Goal: Information Seeking & Learning: Learn about a topic

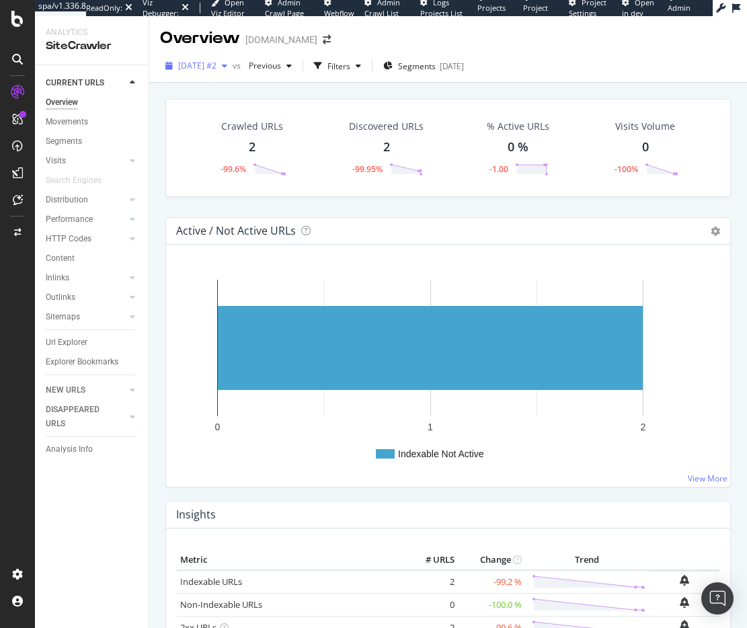
click at [192, 69] on span "[DATE] #2" at bounding box center [197, 65] width 38 height 11
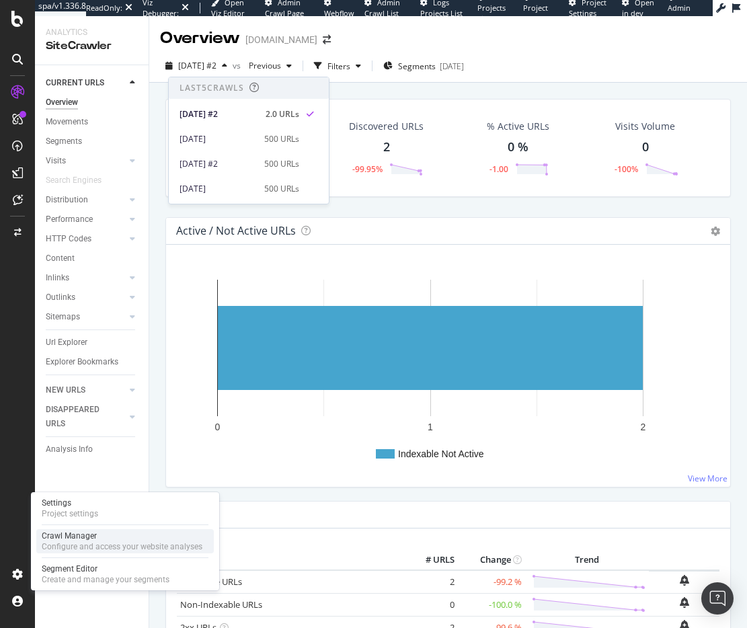
click at [126, 533] on div "Crawl Manager" at bounding box center [122, 535] width 161 height 11
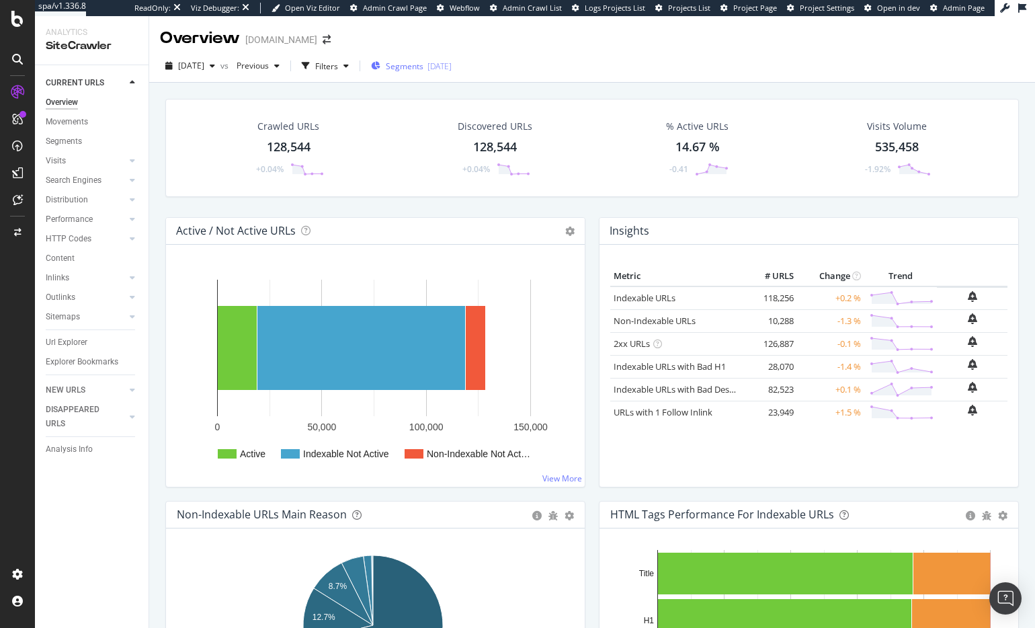
click at [424, 71] on span "Segments" at bounding box center [405, 66] width 38 height 11
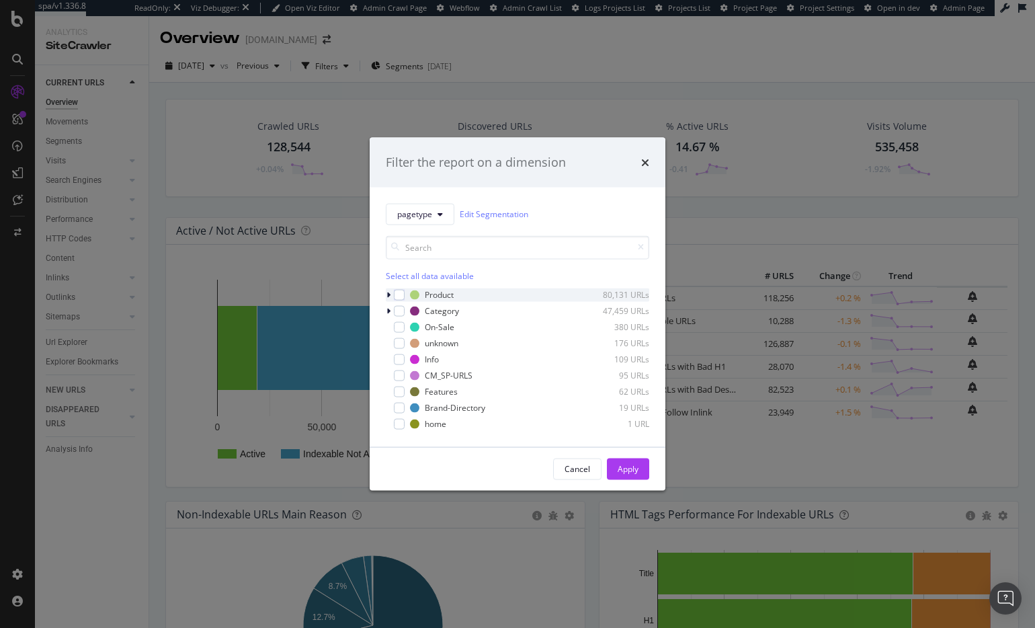
click at [387, 294] on icon "modal" at bounding box center [389, 294] width 4 height 8
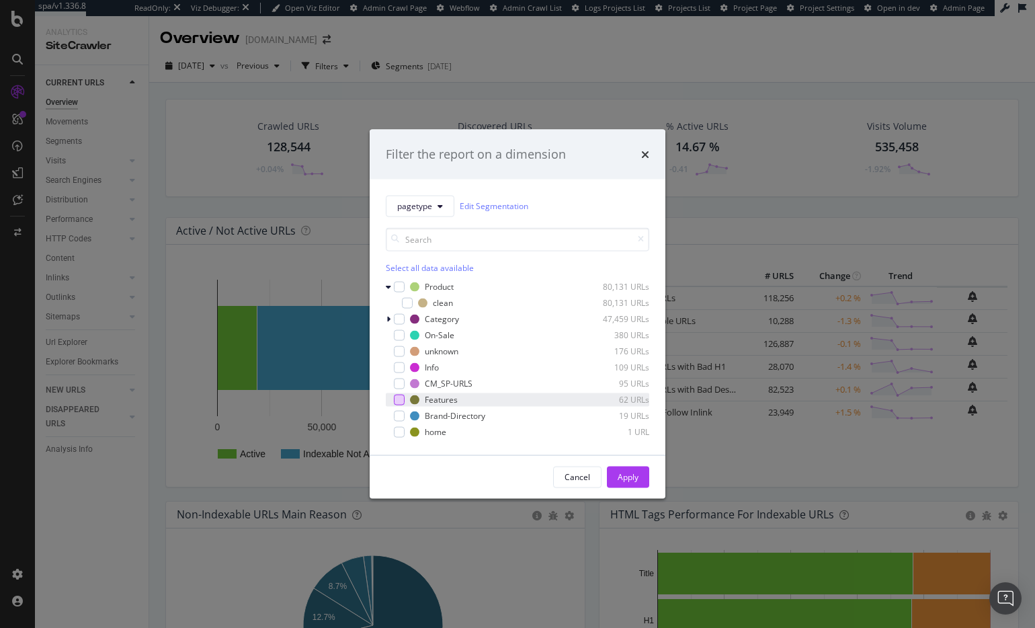
click at [400, 400] on div "modal" at bounding box center [399, 399] width 11 height 11
click at [631, 471] on div "Apply" at bounding box center [628, 476] width 21 height 11
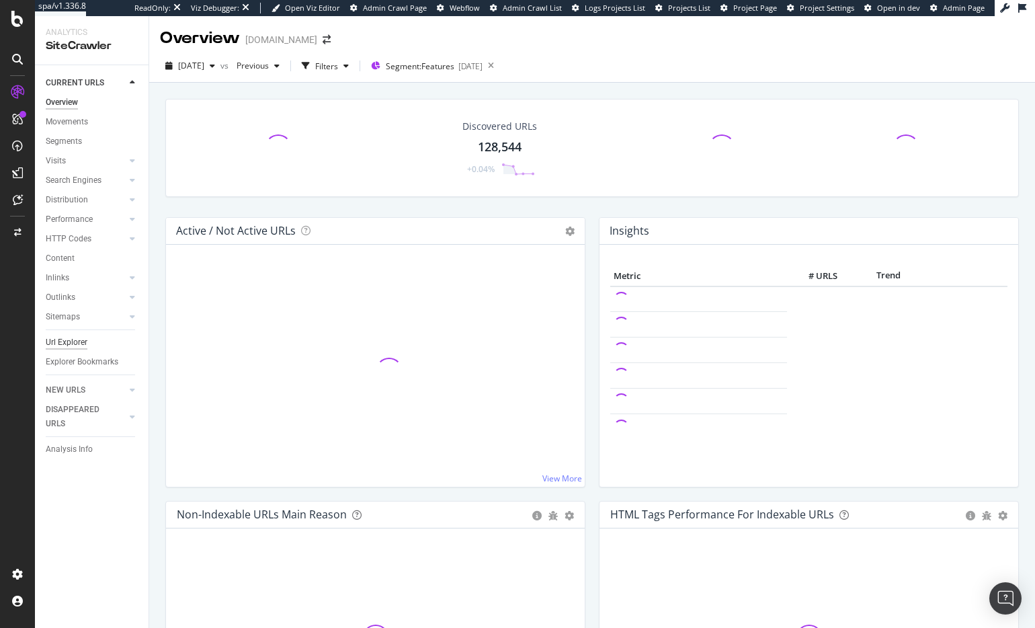
click at [75, 341] on div "Url Explorer" at bounding box center [67, 342] width 42 height 14
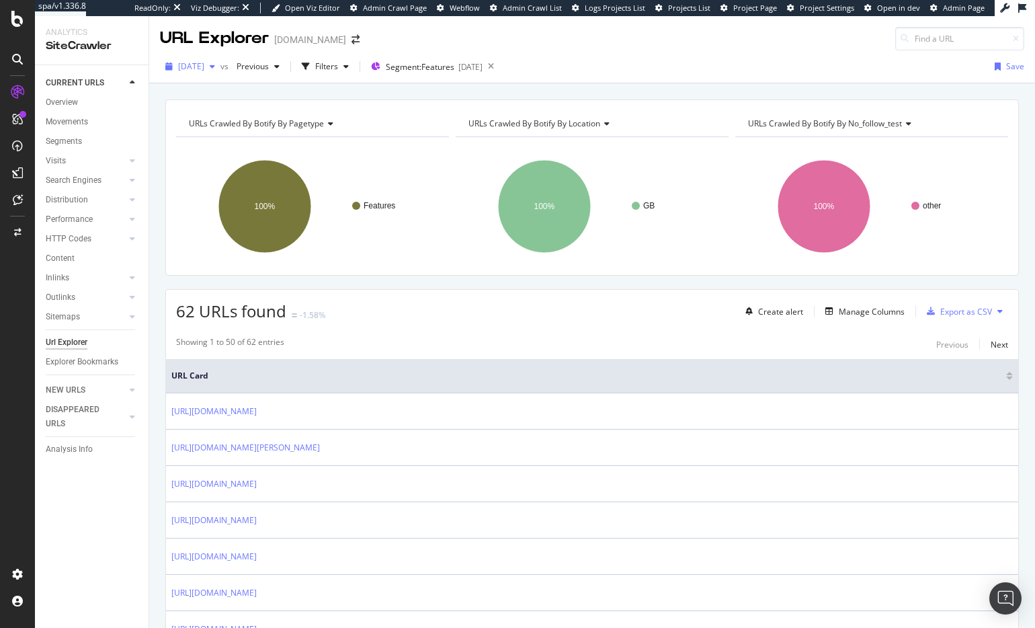
click at [201, 65] on span "[DATE]" at bounding box center [191, 66] width 26 height 11
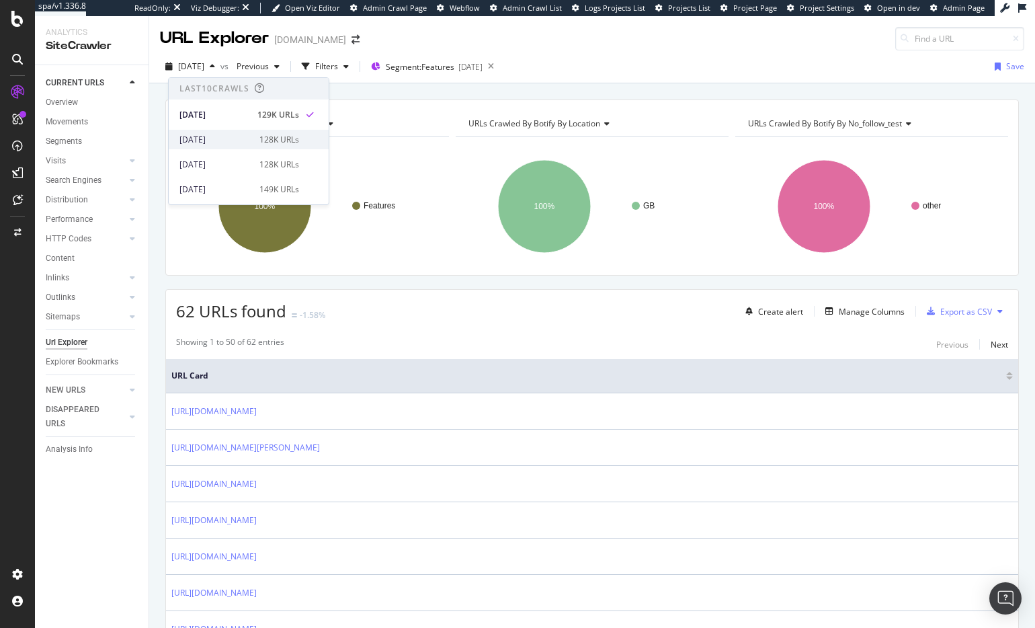
click at [259, 140] on div "128K URLs" at bounding box center [279, 140] width 40 height 12
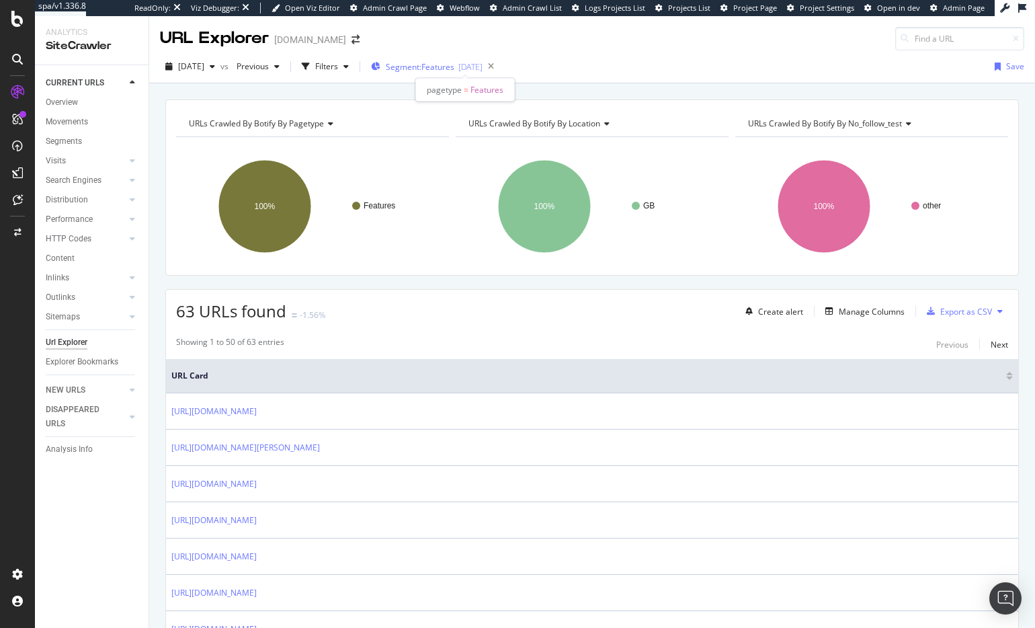
click at [425, 66] on span "Segment: Features" at bounding box center [420, 66] width 69 height 11
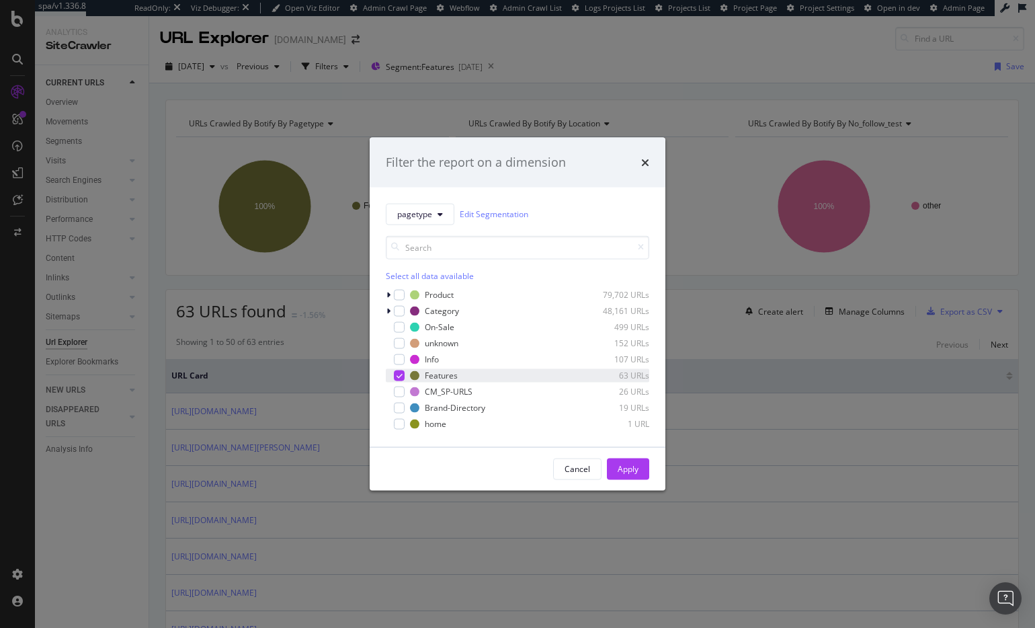
click at [398, 377] on icon "modal" at bounding box center [400, 375] width 6 height 7
click at [315, 332] on div "Filter the report on a dimension pagetype Edit Segmentation Select all data ava…" at bounding box center [517, 314] width 1035 height 628
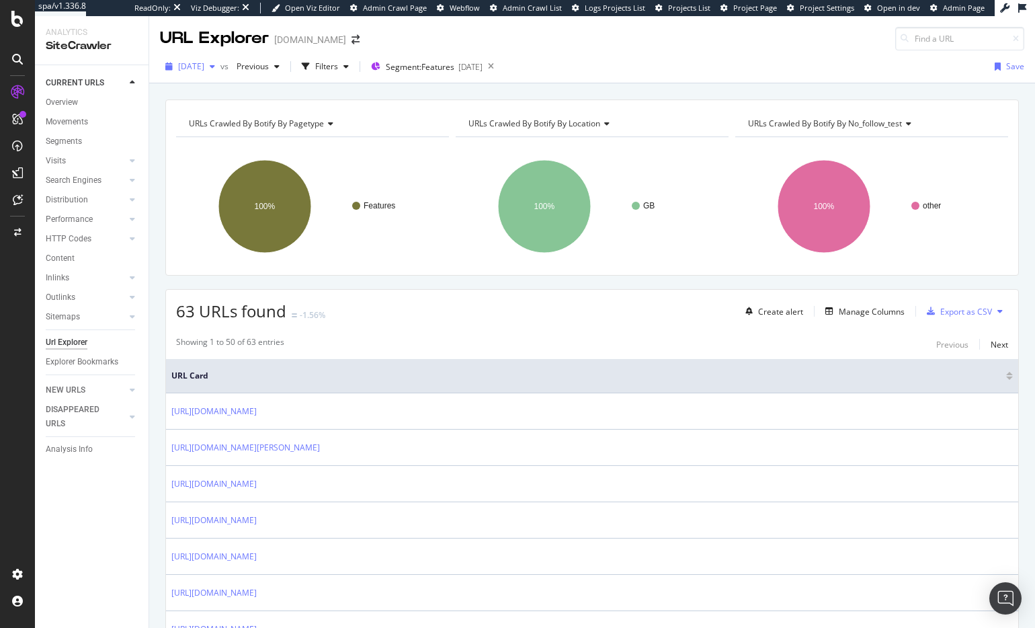
click at [204, 69] on span "2025 Aug. 11th" at bounding box center [191, 66] width 26 height 11
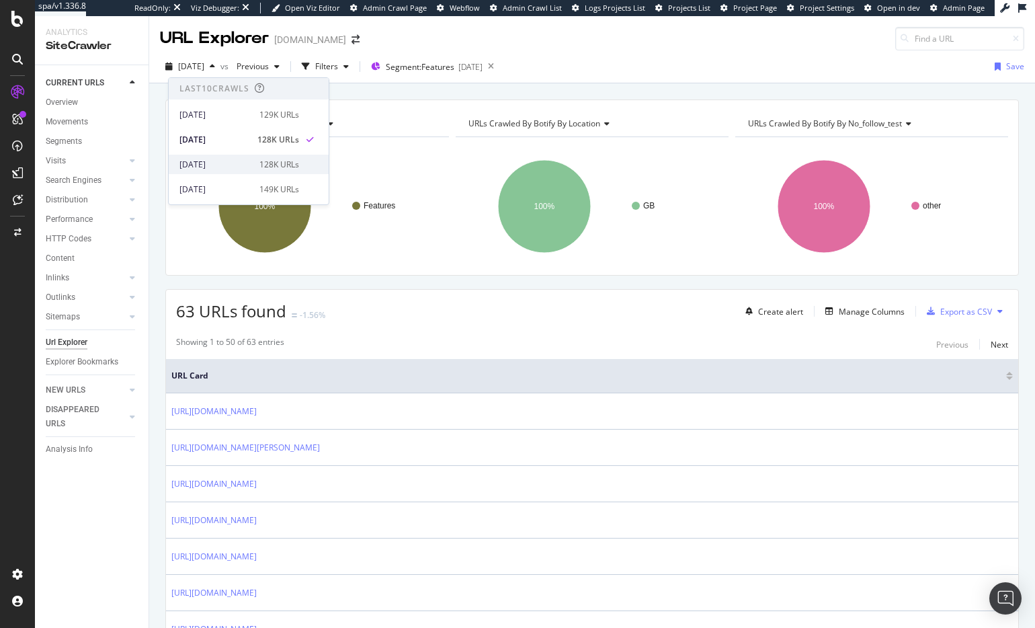
scroll to position [10, 0]
click at [265, 155] on div "128K URLs" at bounding box center [279, 155] width 40 height 12
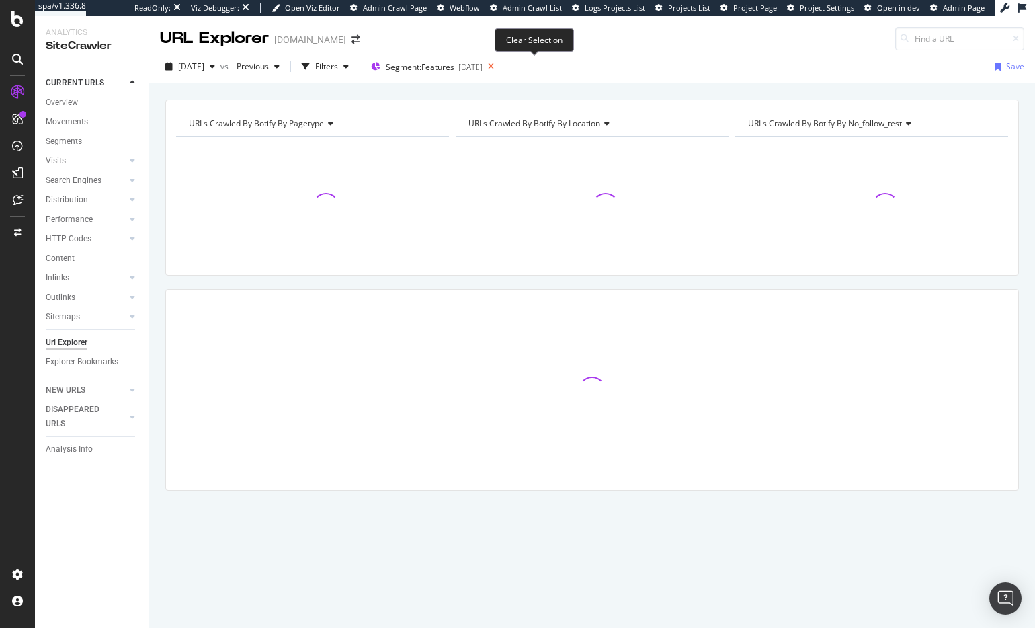
click at [499, 63] on icon at bounding box center [491, 66] width 17 height 19
click at [354, 65] on div "button" at bounding box center [346, 67] width 16 height 8
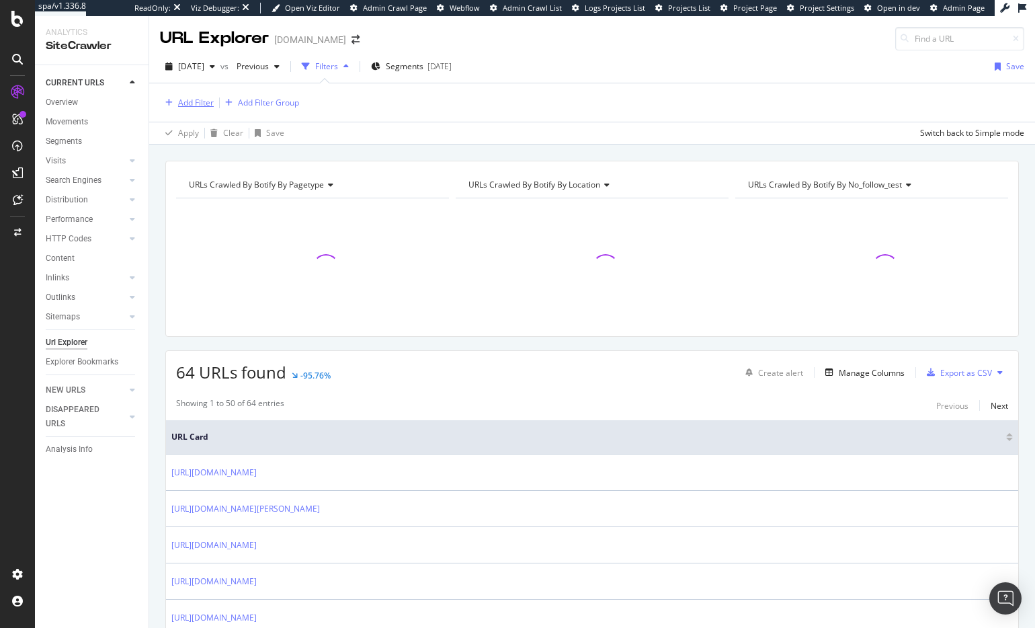
click at [202, 101] on div "Add Filter" at bounding box center [196, 102] width 36 height 11
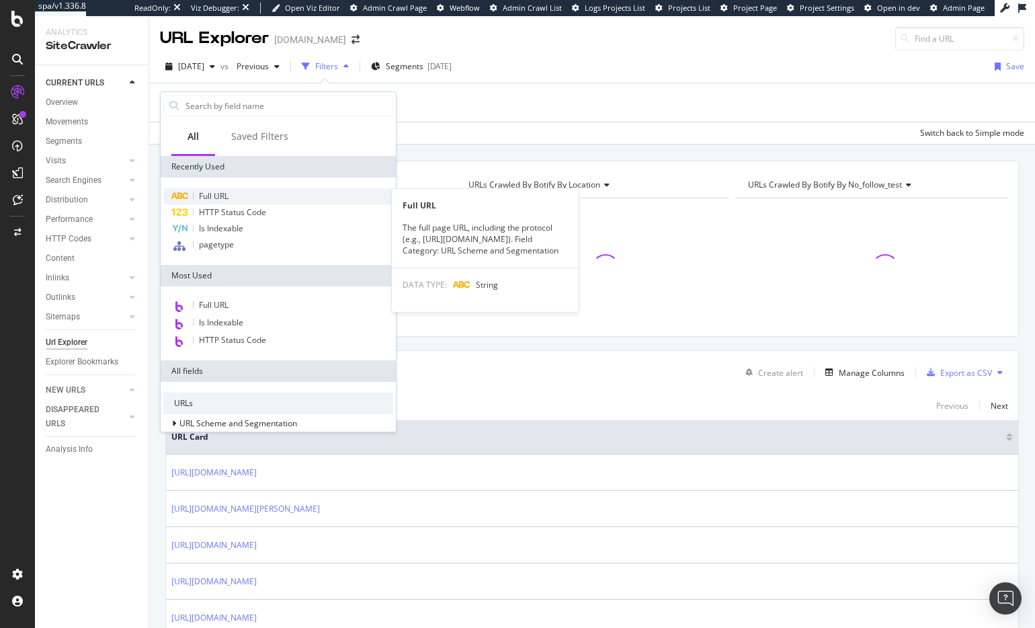
click at [231, 199] on div "Full URL" at bounding box center [278, 196] width 230 height 16
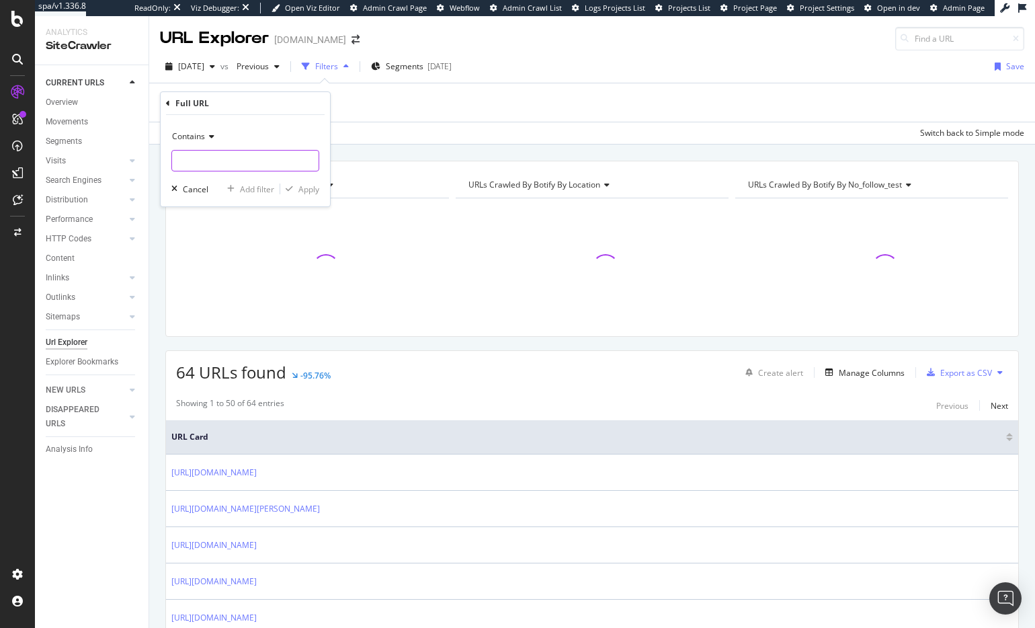
click at [223, 158] on input "text" at bounding box center [245, 161] width 147 height 22
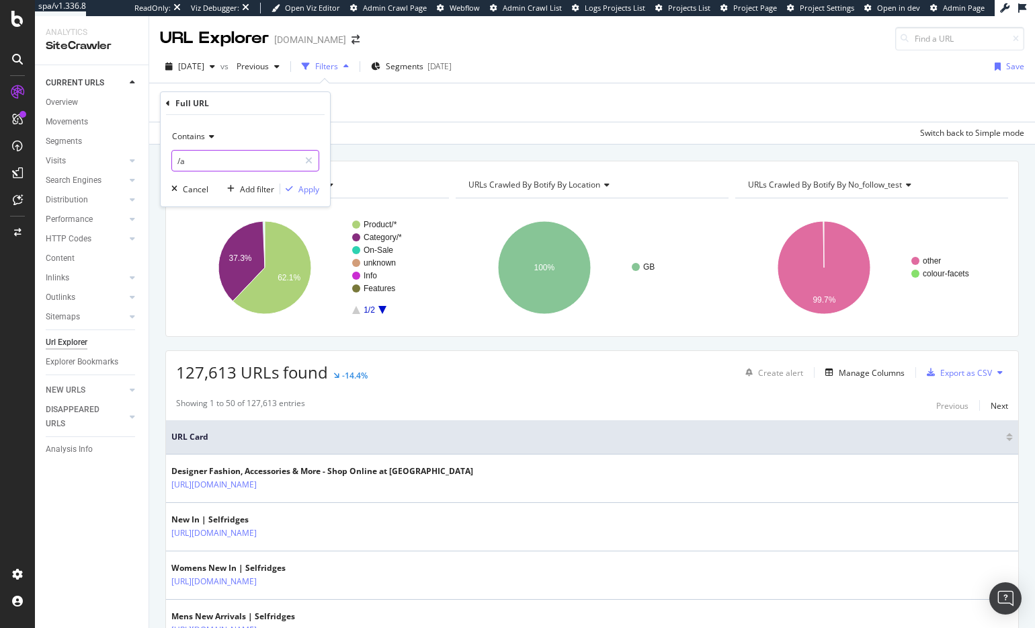
type input "/"
type input "a"
click at [194, 97] on div "Add Filter" at bounding box center [196, 102] width 36 height 11
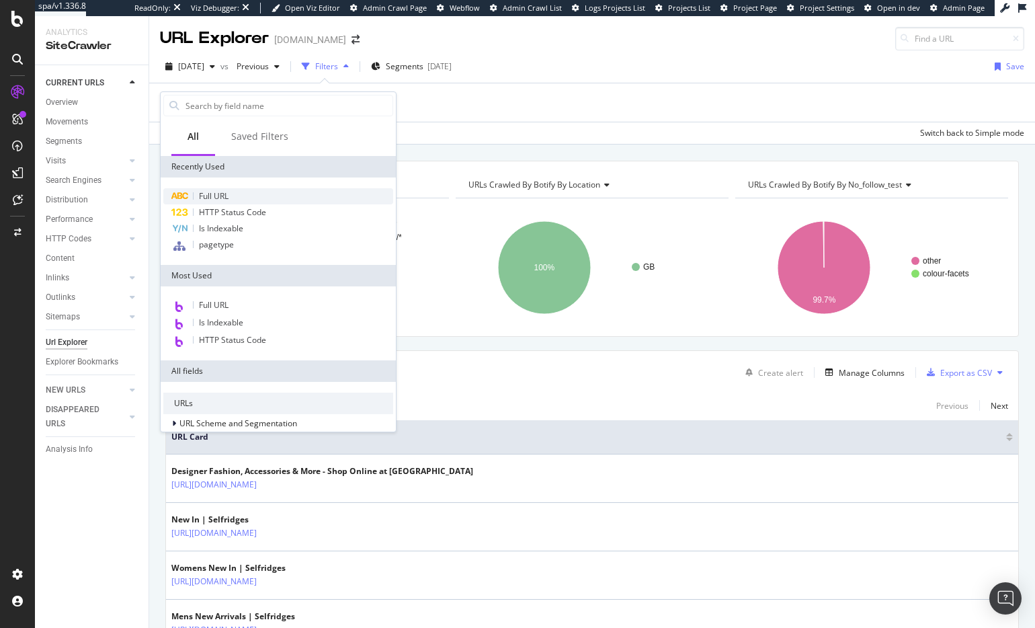
click at [225, 189] on div "Full URL" at bounding box center [278, 196] width 230 height 16
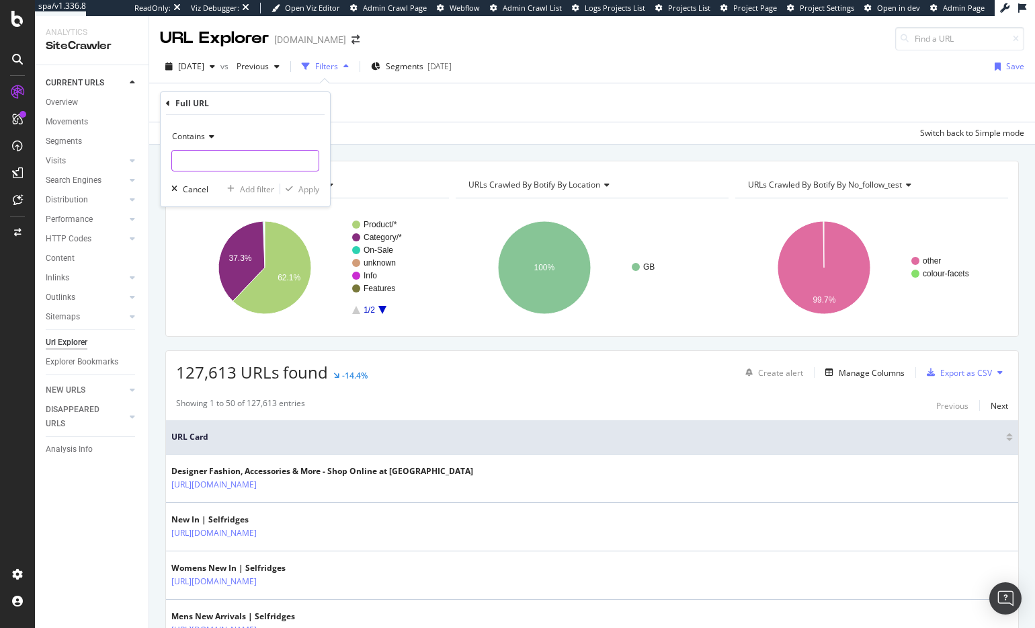
click at [214, 159] on input "text" at bounding box center [245, 161] width 147 height 22
type input "/articles/"
click at [303, 186] on div "Apply" at bounding box center [308, 189] width 21 height 11
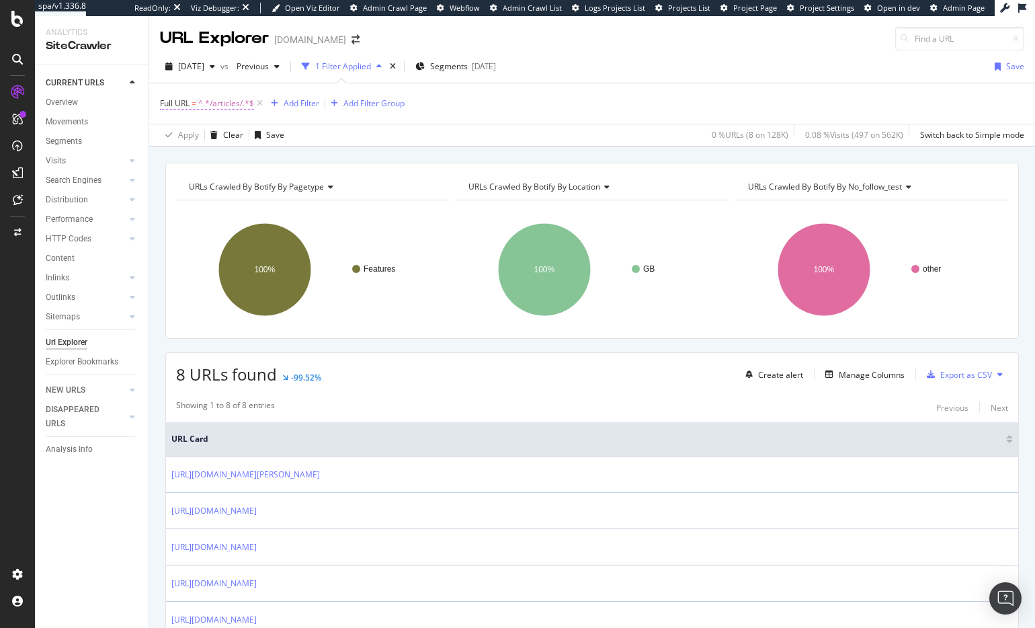
click at [197, 98] on span "Full URL = ^.*/articles/.*$" at bounding box center [207, 103] width 94 height 12
click at [207, 162] on input "/articles/" at bounding box center [235, 160] width 127 height 22
type input "article"
click at [298, 186] on div "Apply" at bounding box center [308, 187] width 21 height 11
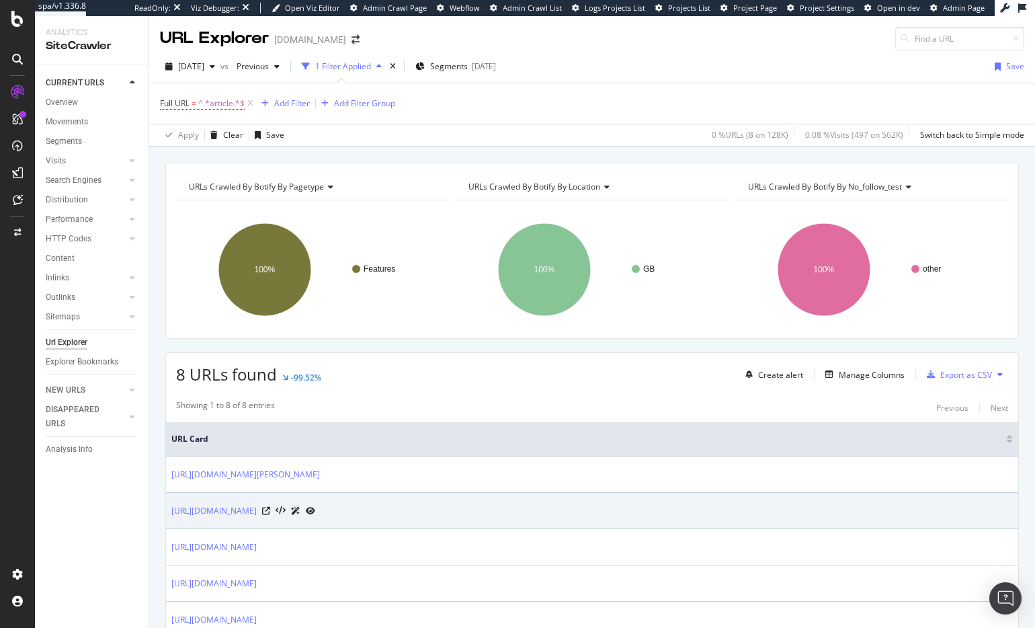
click at [315, 511] on div at bounding box center [288, 510] width 53 height 14
click at [270, 510] on icon at bounding box center [266, 511] width 8 height 8
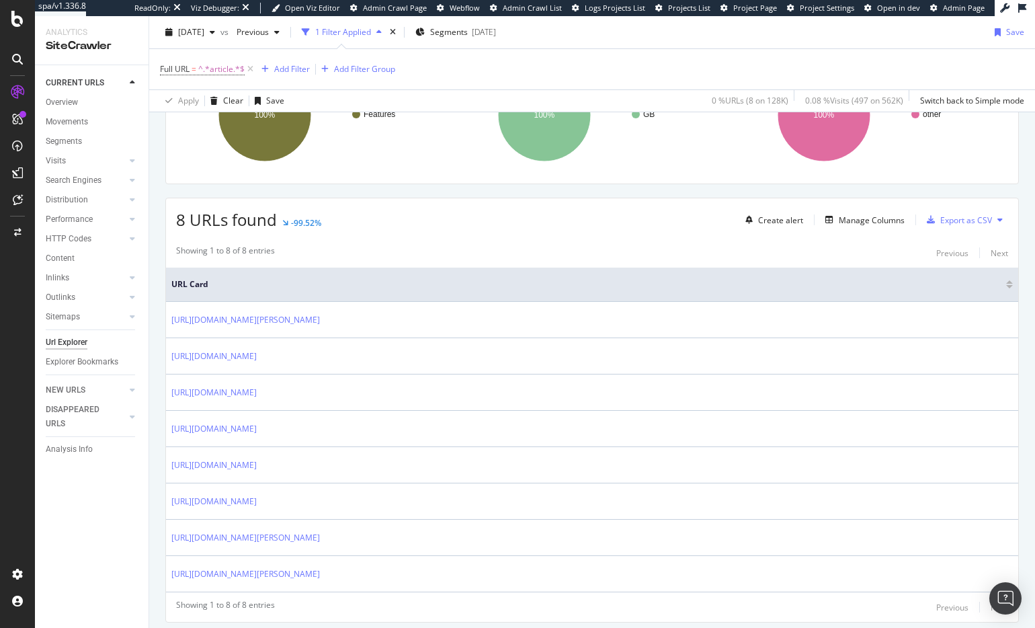
scroll to position [196, 0]
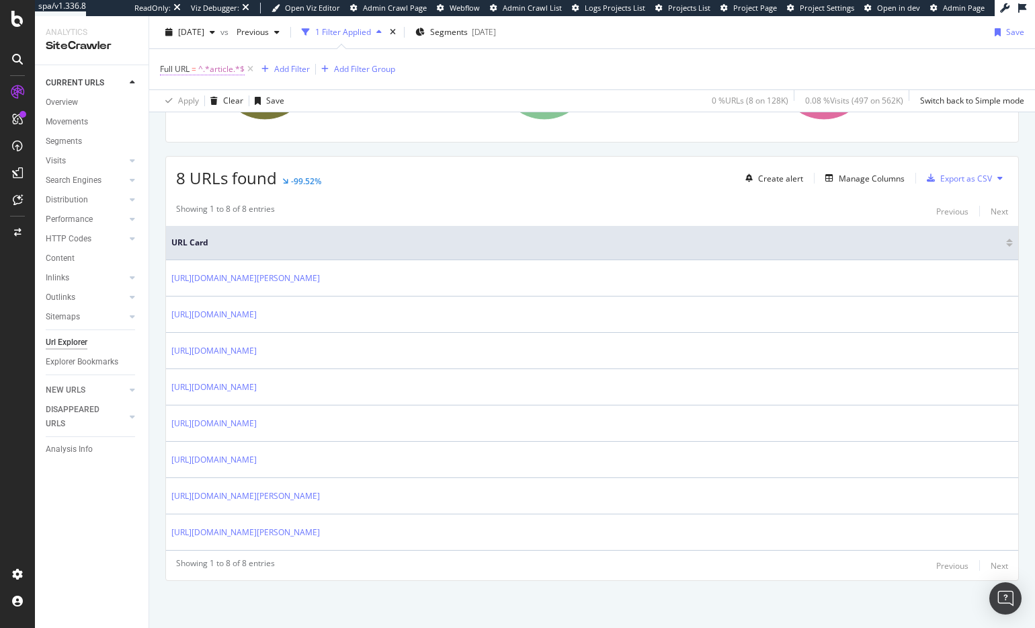
click at [204, 68] on span "^.*article.*$" at bounding box center [221, 69] width 46 height 19
click at [211, 130] on input "article" at bounding box center [235, 125] width 127 height 22
type input "blog"
click at [296, 152] on div "button" at bounding box center [289, 153] width 18 height 8
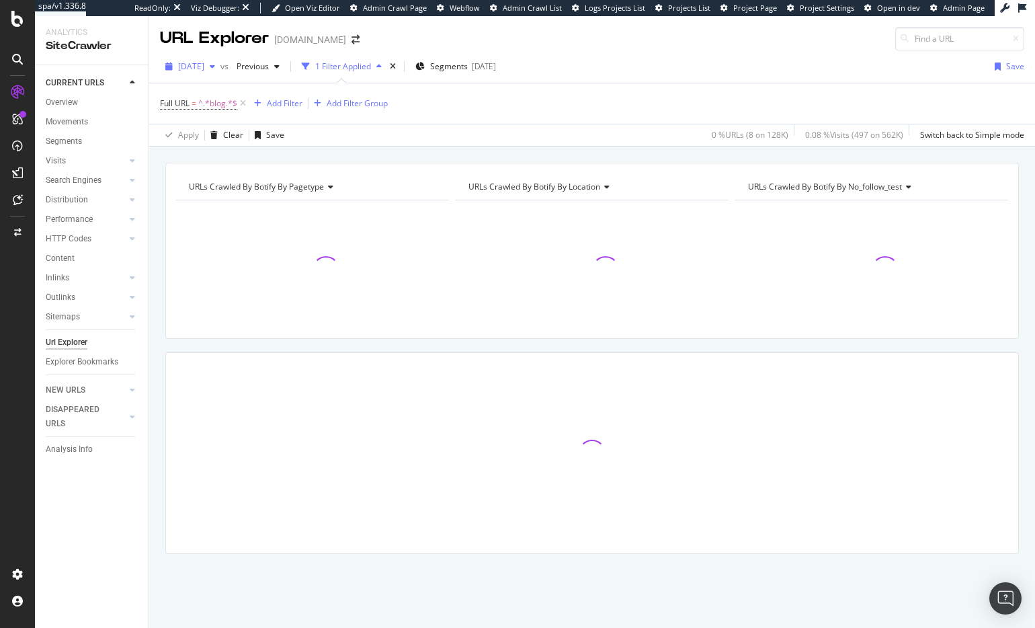
click at [204, 69] on span "2025 Aug. 6th" at bounding box center [191, 66] width 26 height 11
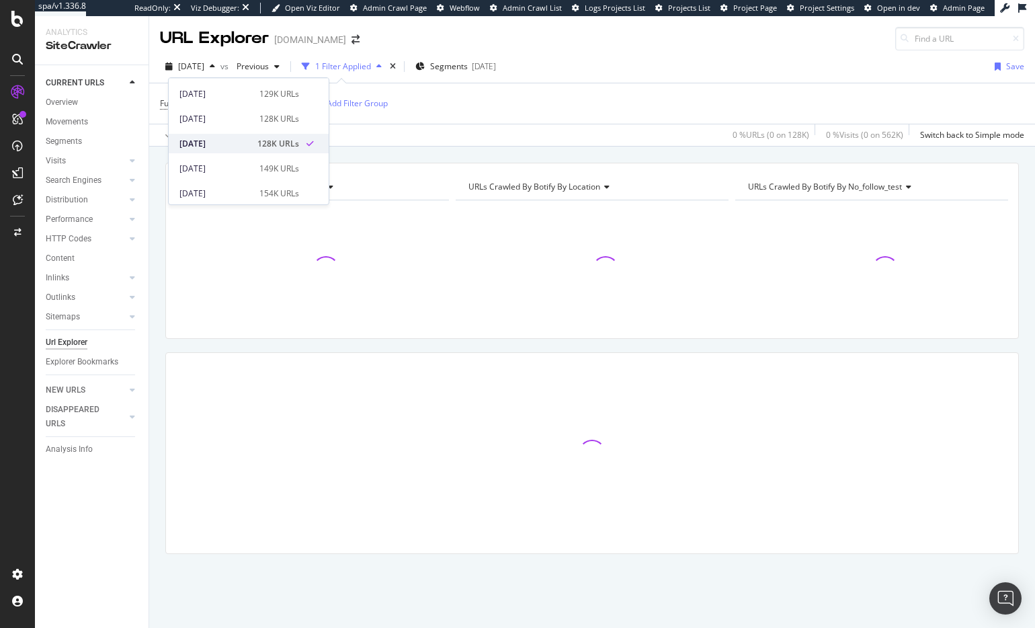
scroll to position [41, 0]
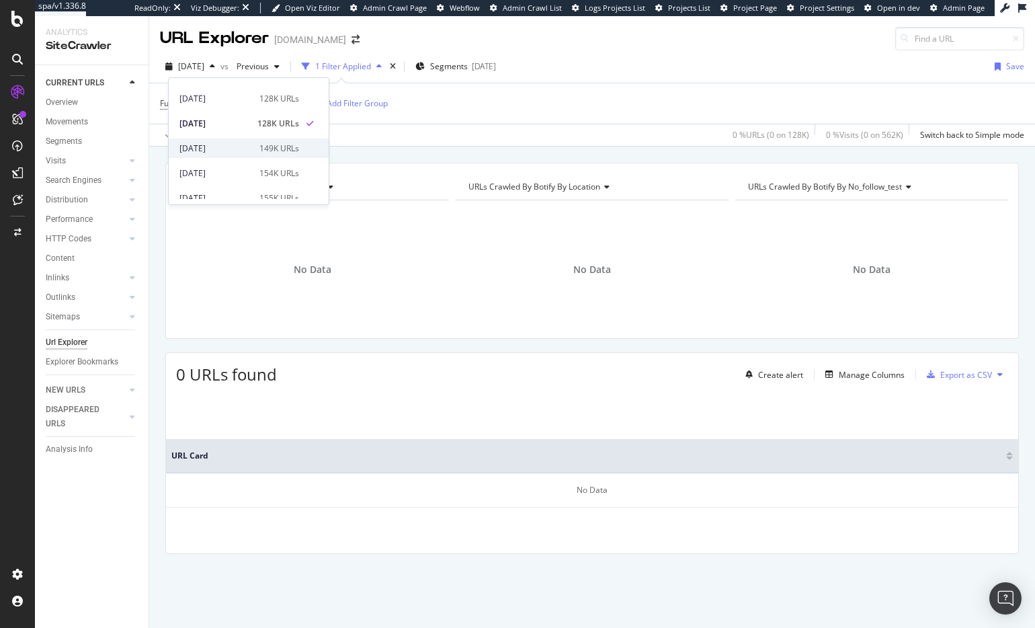
click at [237, 157] on div "2025 Aug. 4th 149K URLs" at bounding box center [249, 147] width 160 height 19
click at [223, 103] on span "^.*blog.*$" at bounding box center [217, 103] width 39 height 19
click at [205, 155] on input "blog" at bounding box center [235, 160] width 127 height 22
type input "article"
click at [303, 191] on div "Apply" at bounding box center [308, 187] width 21 height 11
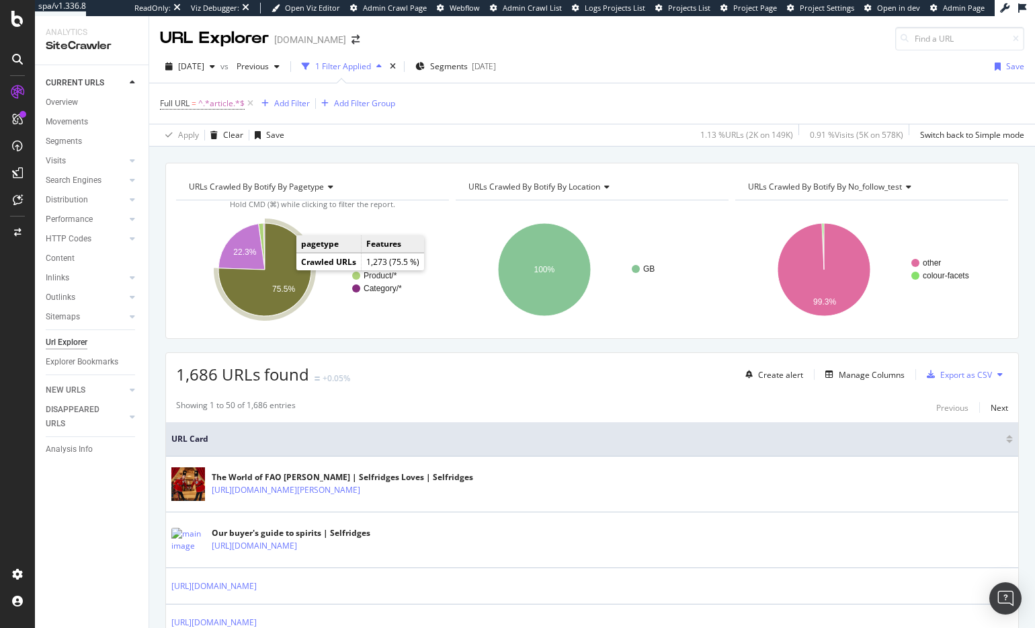
click at [268, 296] on icon "A chart." at bounding box center [264, 269] width 93 height 93
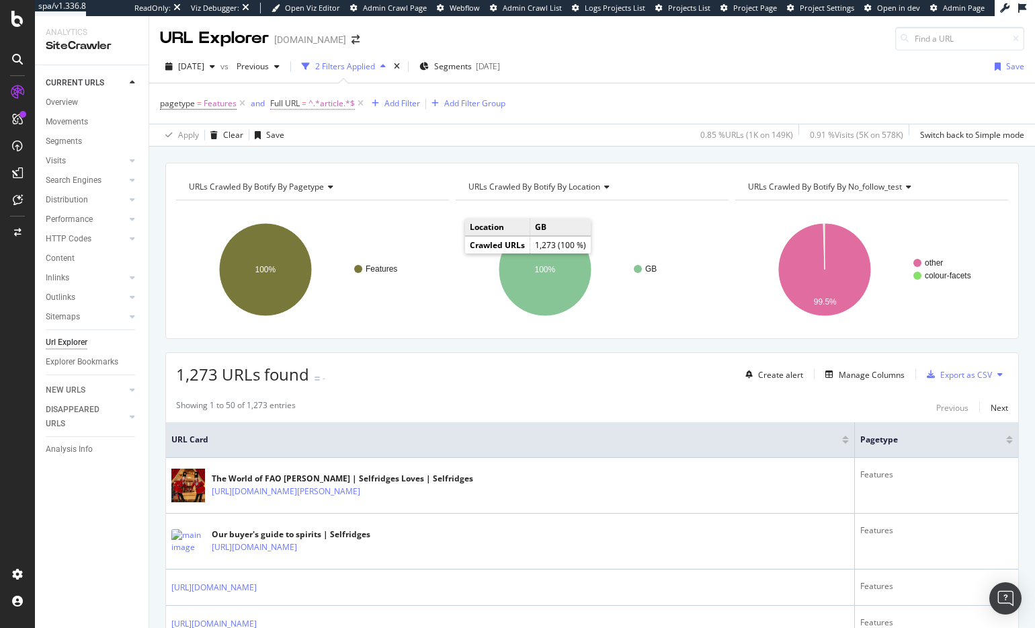
click at [317, 96] on span "^.*article.*$" at bounding box center [332, 103] width 46 height 19
click at [309, 155] on input "article" at bounding box center [345, 160] width 127 height 22
click at [318, 159] on input "article" at bounding box center [345, 160] width 127 height 22
type input "/articles/"
click at [406, 190] on div "button" at bounding box center [400, 188] width 18 height 8
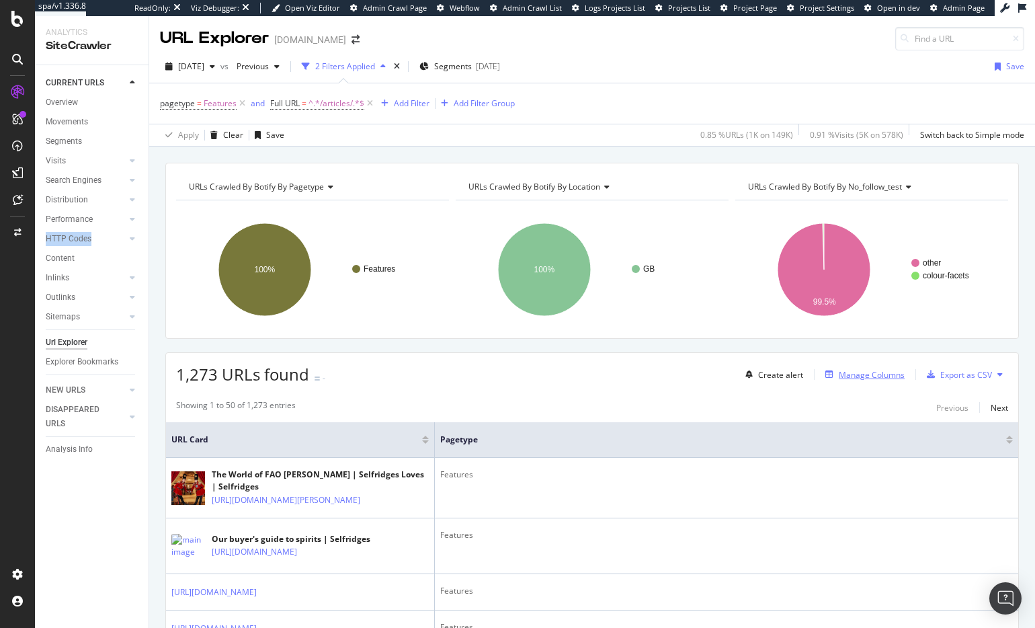
click at [839, 378] on div "Manage Columns" at bounding box center [872, 374] width 66 height 11
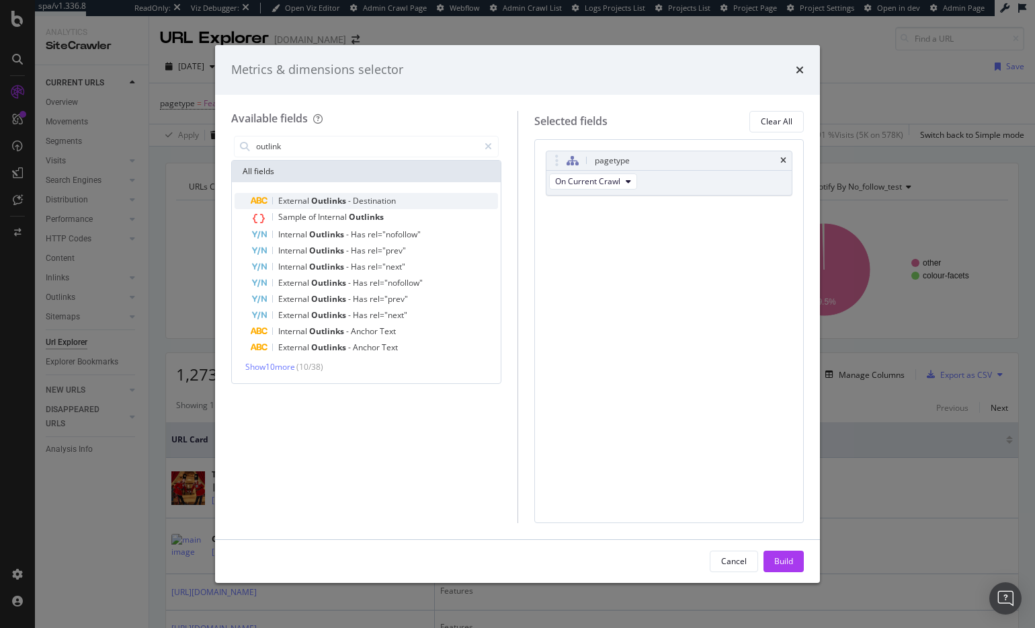
click at [411, 202] on div "External Outlinks - Destination" at bounding box center [374, 201] width 247 height 16
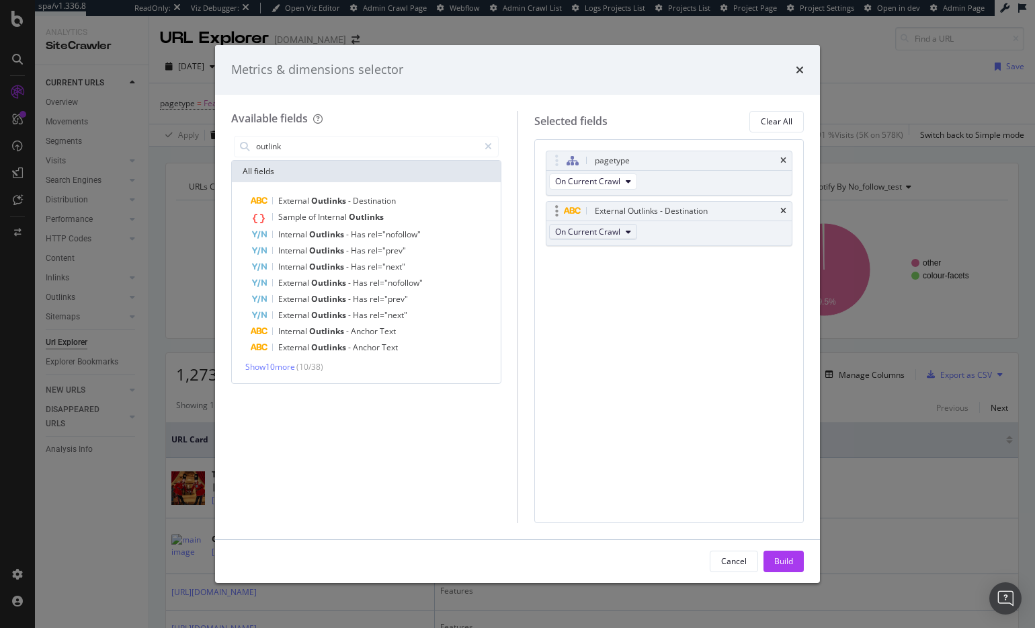
click at [612, 231] on span "On Current Crawl" at bounding box center [587, 231] width 65 height 11
click at [729, 280] on div "pagetype On Current Crawl External Outlinks - Destination On Current Crawl You …" at bounding box center [669, 331] width 270 height 384
click at [783, 208] on icon "times" at bounding box center [783, 211] width 6 height 8
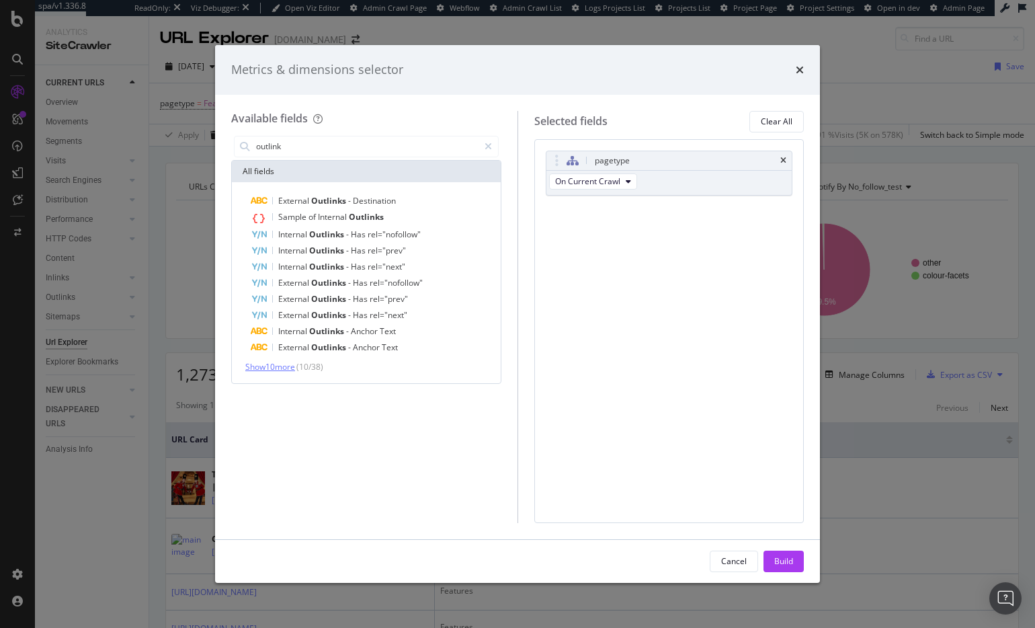
click at [286, 366] on span "Show 10 more" at bounding box center [270, 366] width 50 height 11
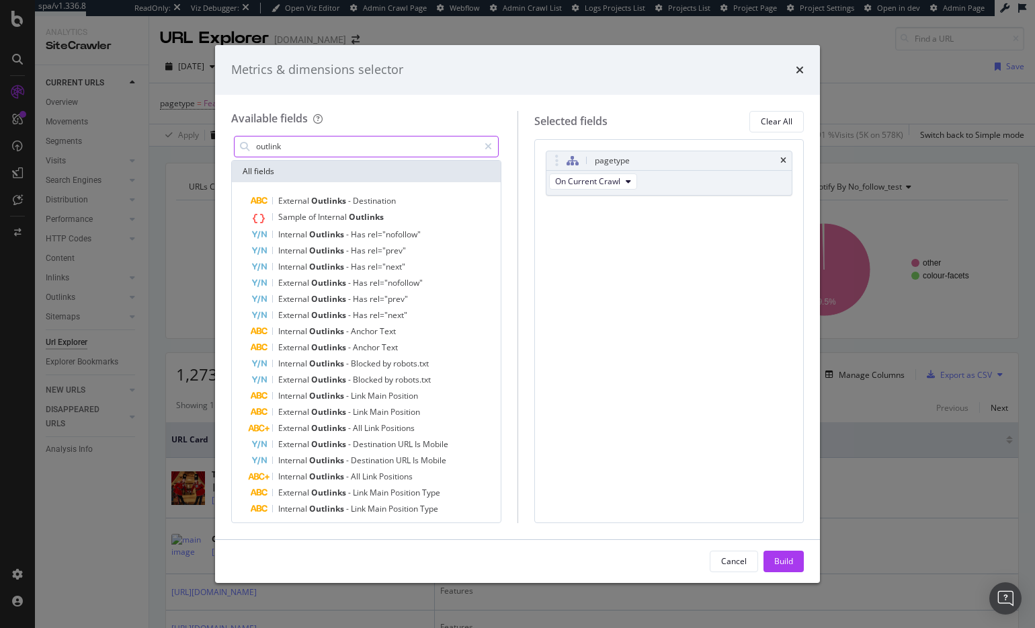
click at [294, 147] on input "outlink" at bounding box center [367, 146] width 224 height 20
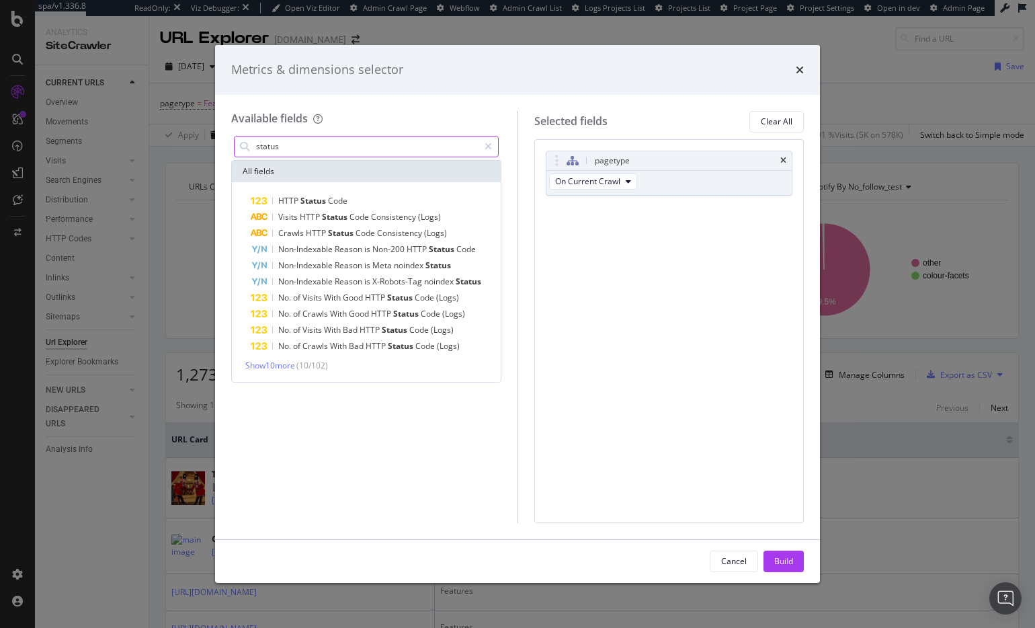
click at [331, 149] on input "status" at bounding box center [367, 146] width 224 height 20
type input "outlink"
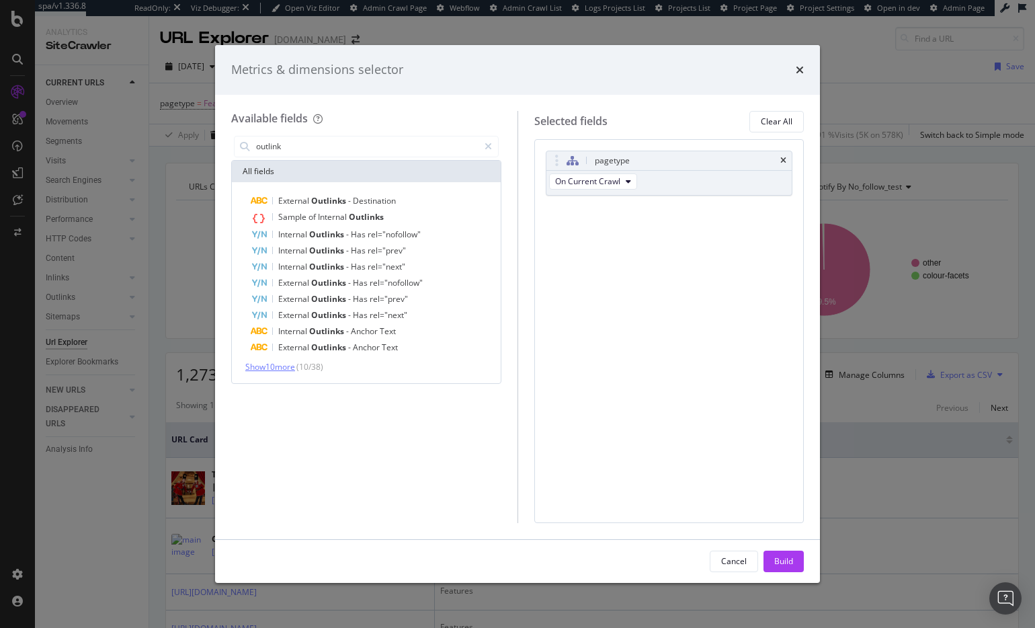
click at [282, 364] on span "Show 10 more" at bounding box center [270, 366] width 50 height 11
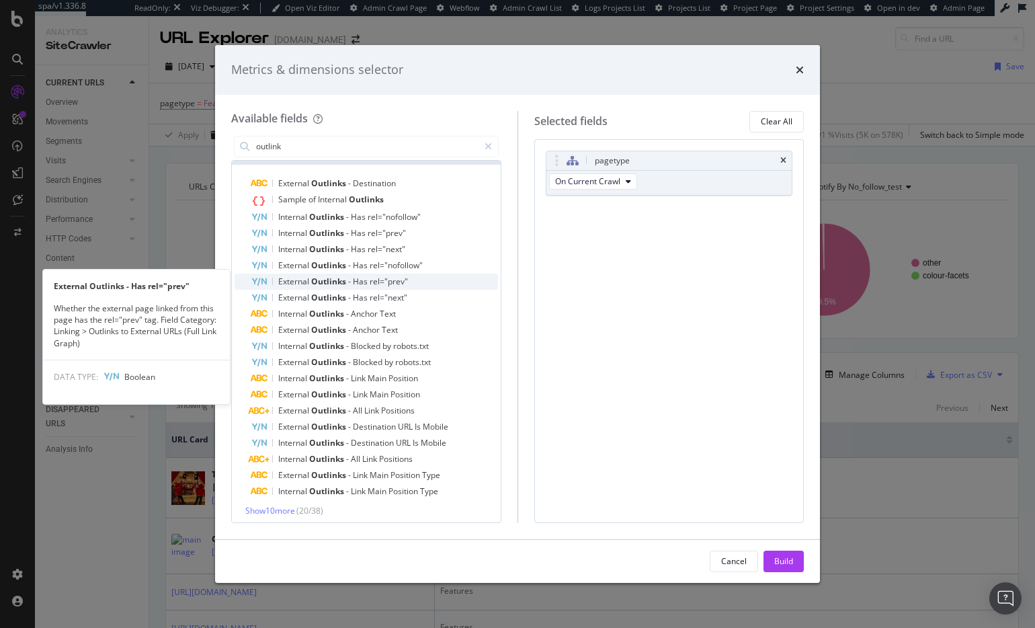
scroll to position [22, 0]
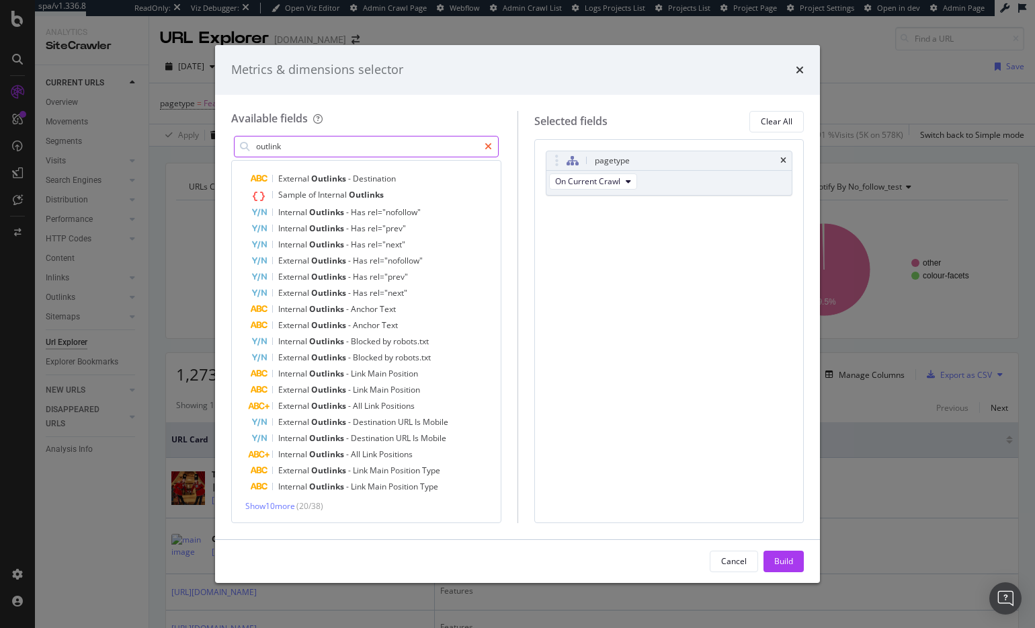
click at [488, 149] on icon "modal" at bounding box center [488, 146] width 7 height 9
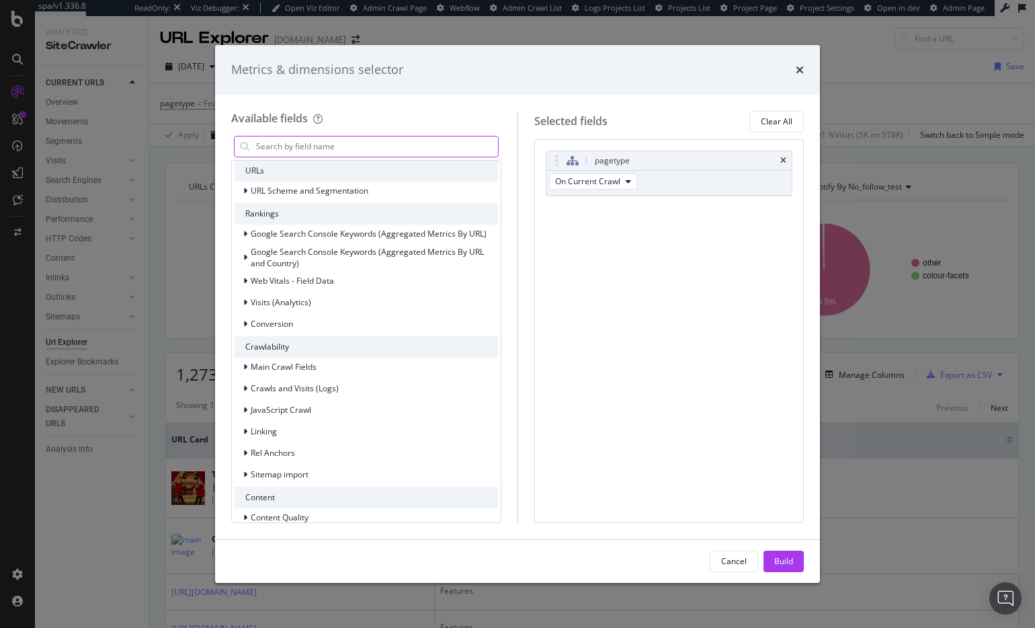
click at [462, 145] on input "modal" at bounding box center [376, 146] width 243 height 20
click at [801, 67] on icon "times" at bounding box center [800, 70] width 8 height 11
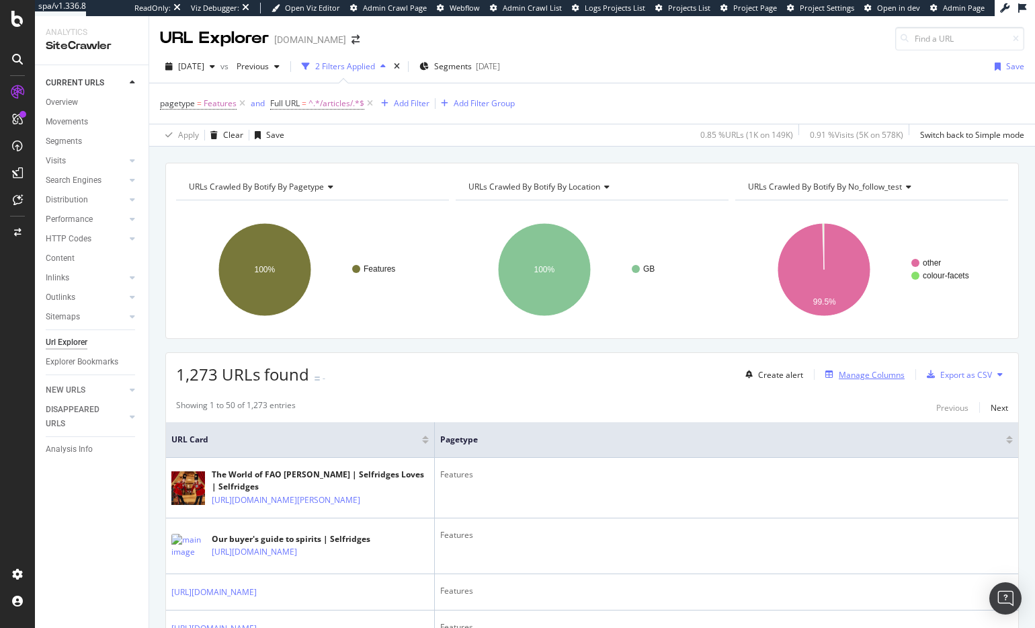
click at [849, 368] on div "Create alert Manage Columns Export as CSV" at bounding box center [874, 374] width 268 height 23
click at [849, 370] on div "Manage Columns" at bounding box center [872, 374] width 66 height 11
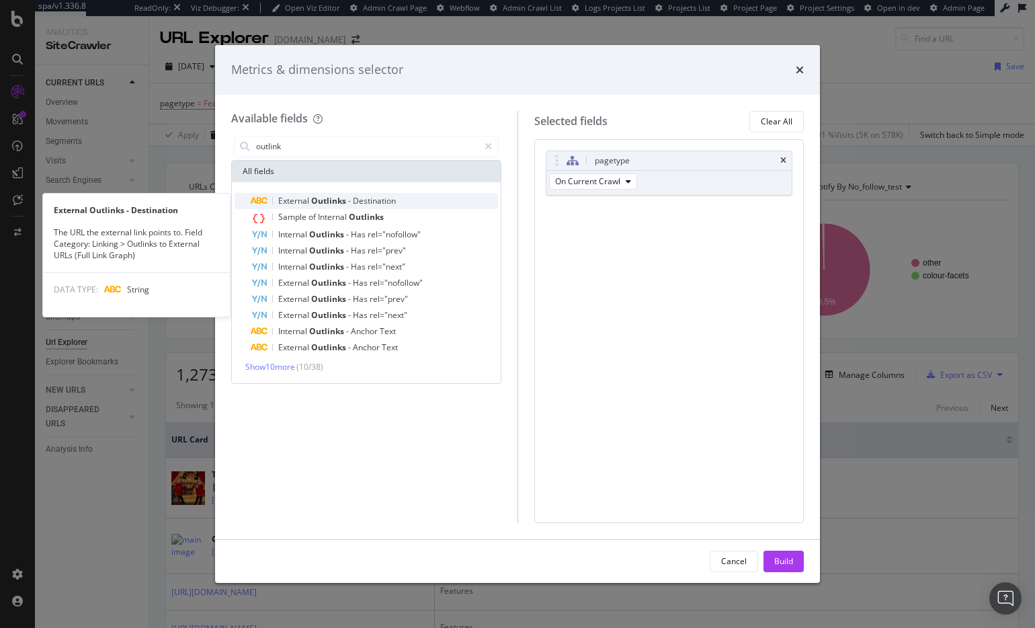
type input "outlink"
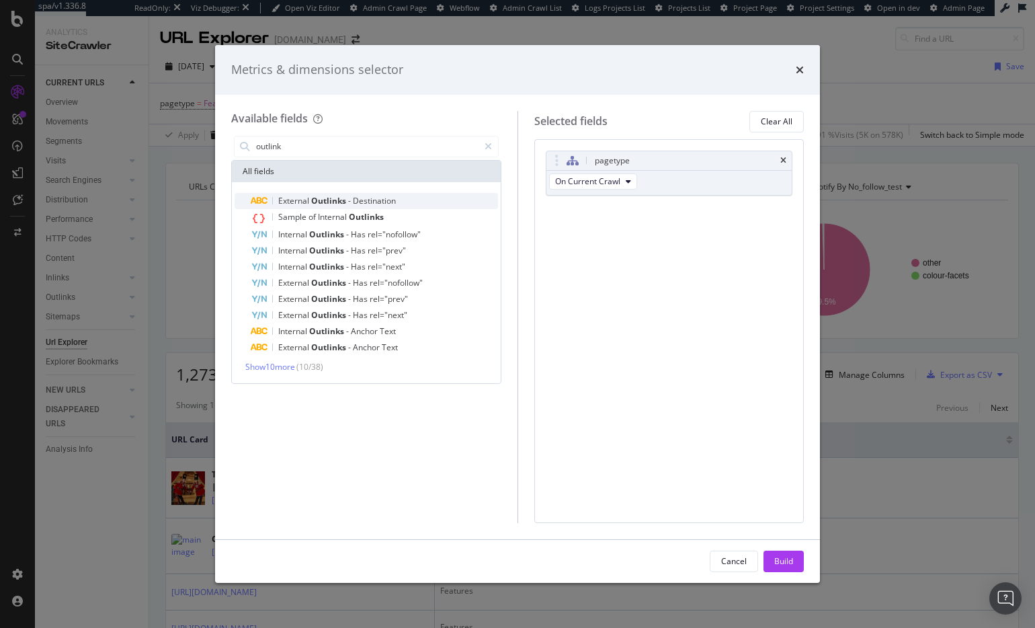
click at [355, 197] on span "Destination" at bounding box center [374, 200] width 43 height 11
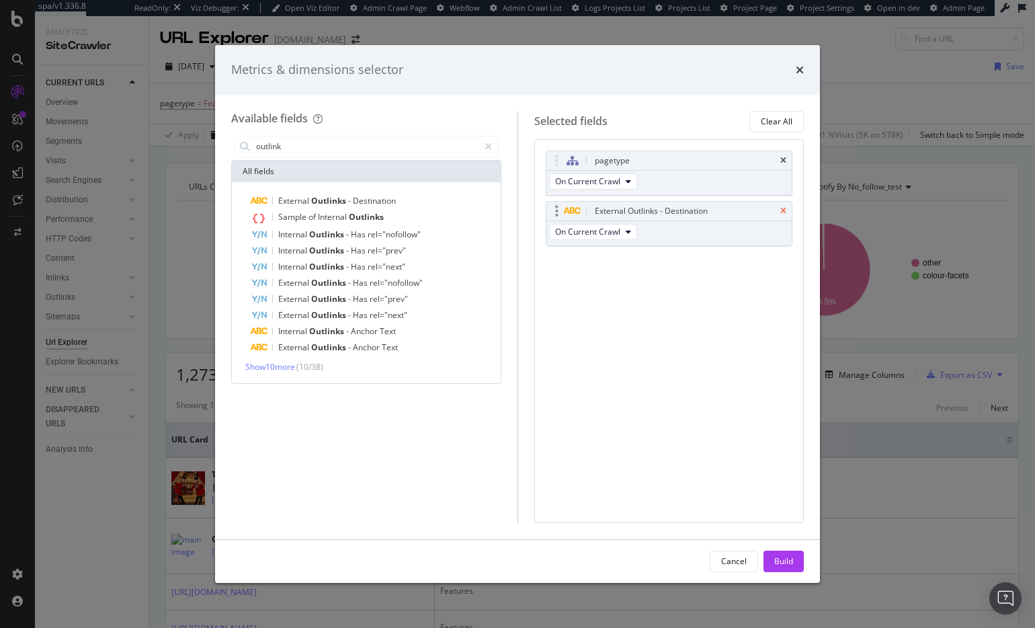
click at [782, 211] on icon "times" at bounding box center [783, 211] width 6 height 8
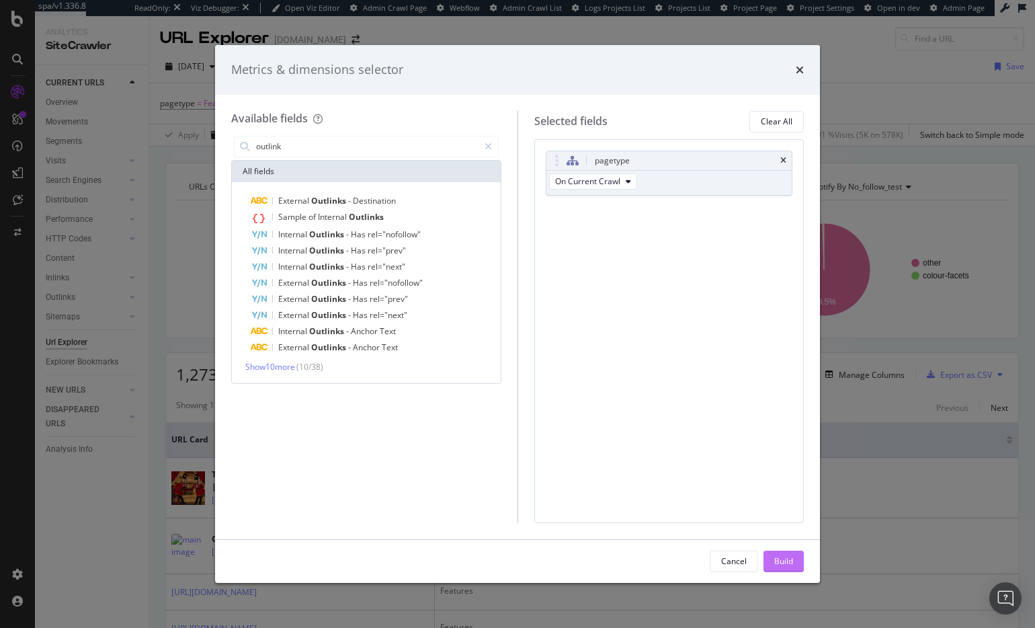
click at [787, 561] on div "Build" at bounding box center [783, 560] width 19 height 11
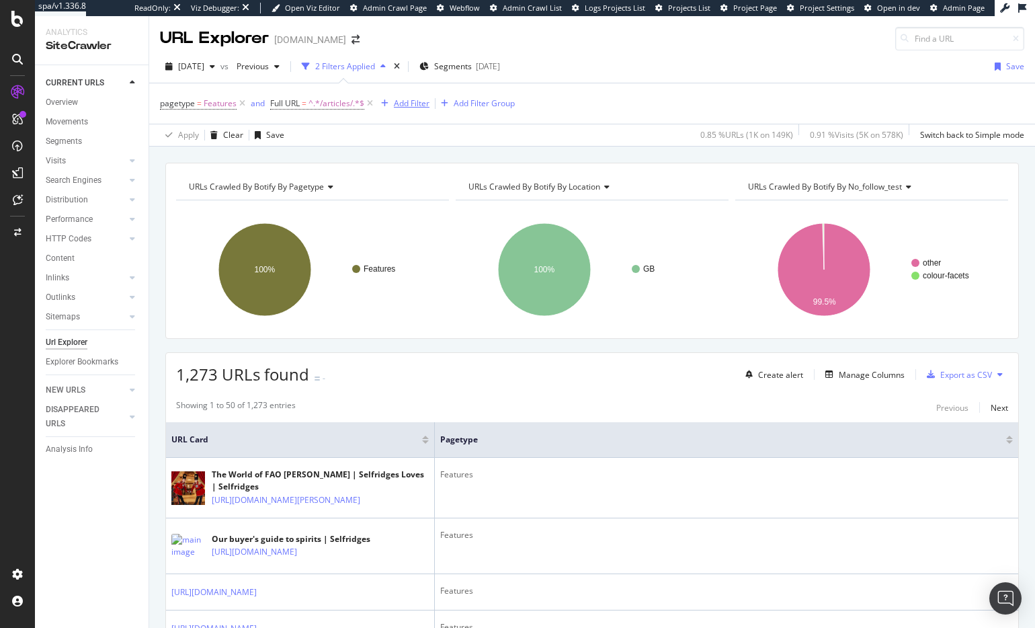
click at [406, 99] on div "Add Filter" at bounding box center [412, 102] width 36 height 11
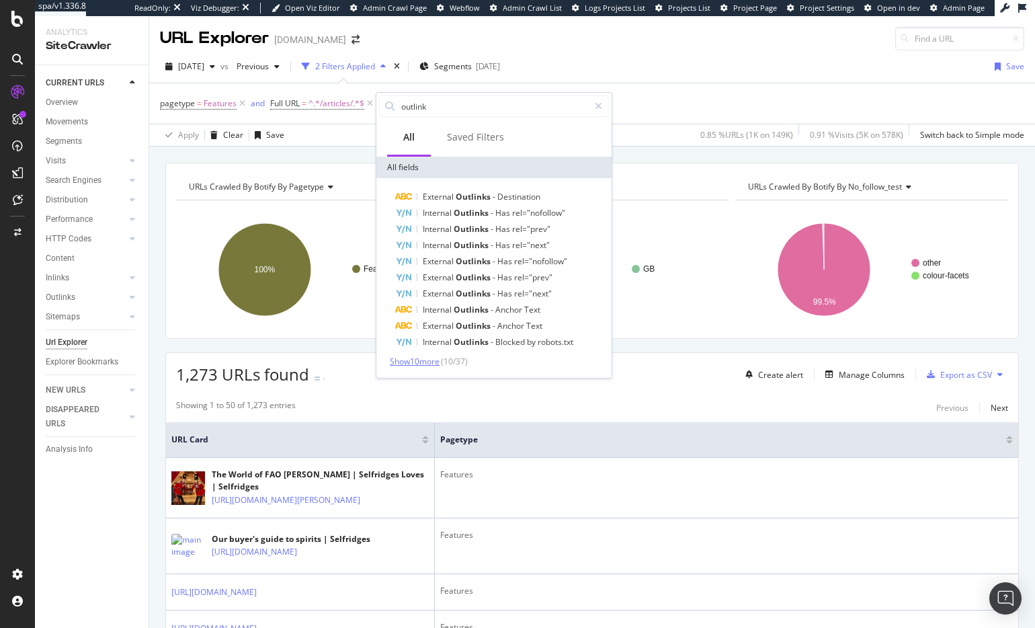
type input "outlink"
click at [431, 359] on span "Show 10 more" at bounding box center [415, 361] width 50 height 11
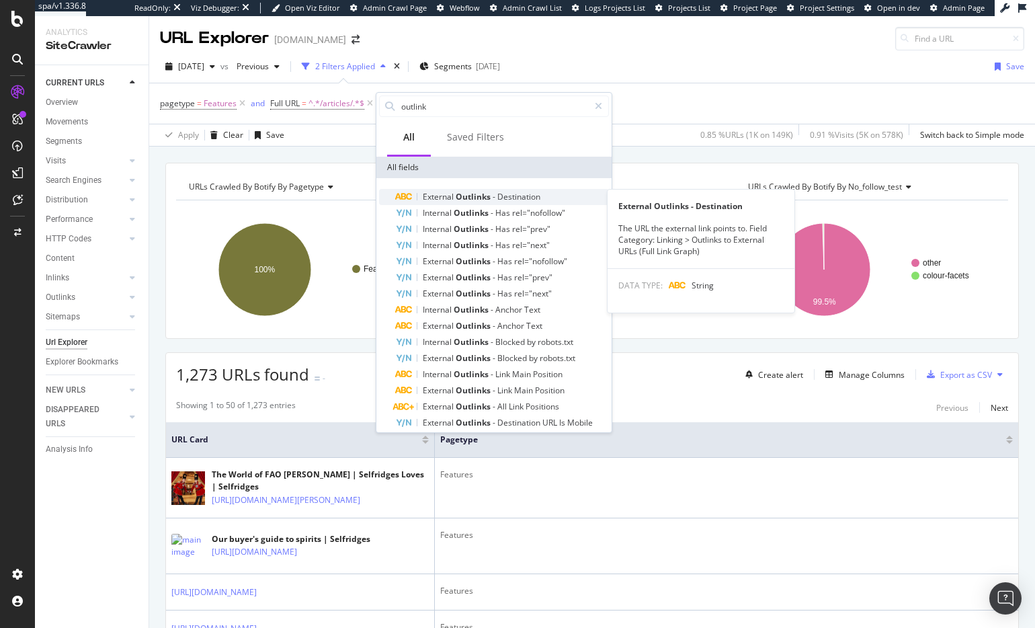
click at [524, 193] on span "Destination" at bounding box center [518, 196] width 43 height 11
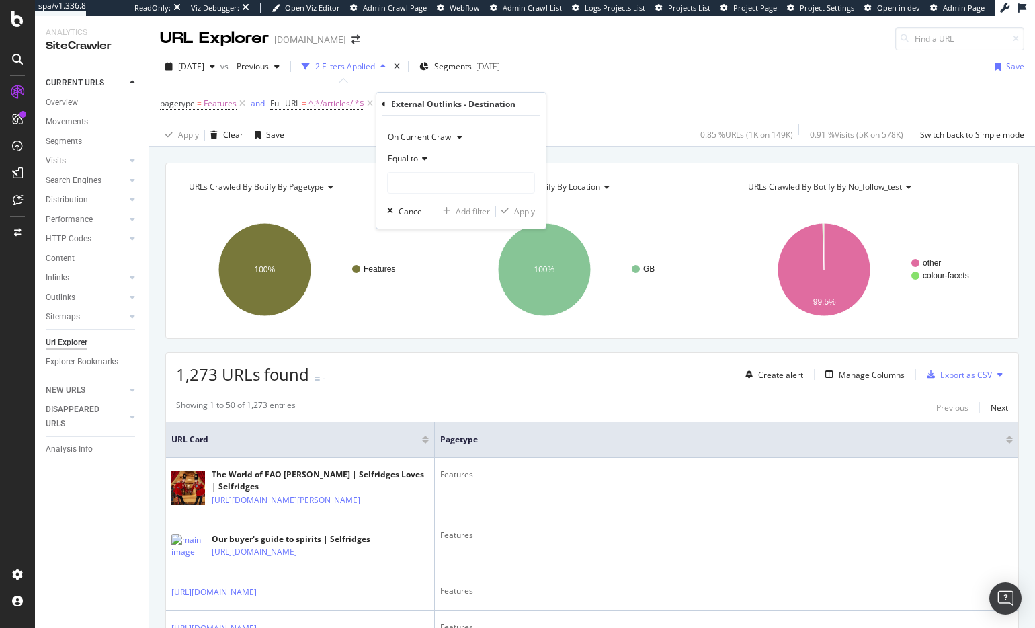
click at [416, 159] on span "Equal to" at bounding box center [403, 158] width 30 height 11
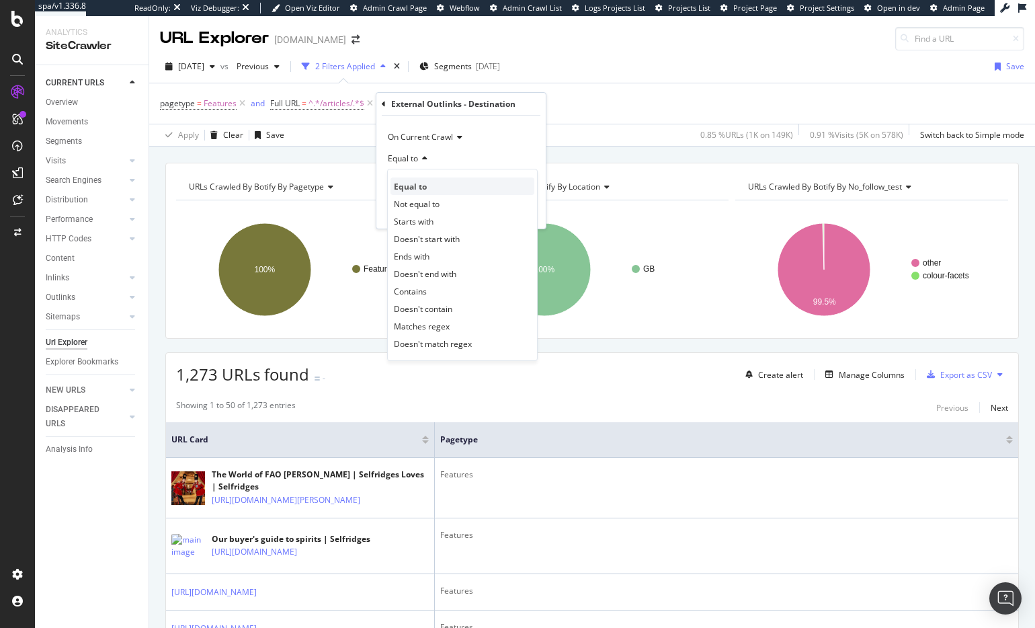
click at [424, 189] on span "Equal to" at bounding box center [410, 186] width 33 height 11
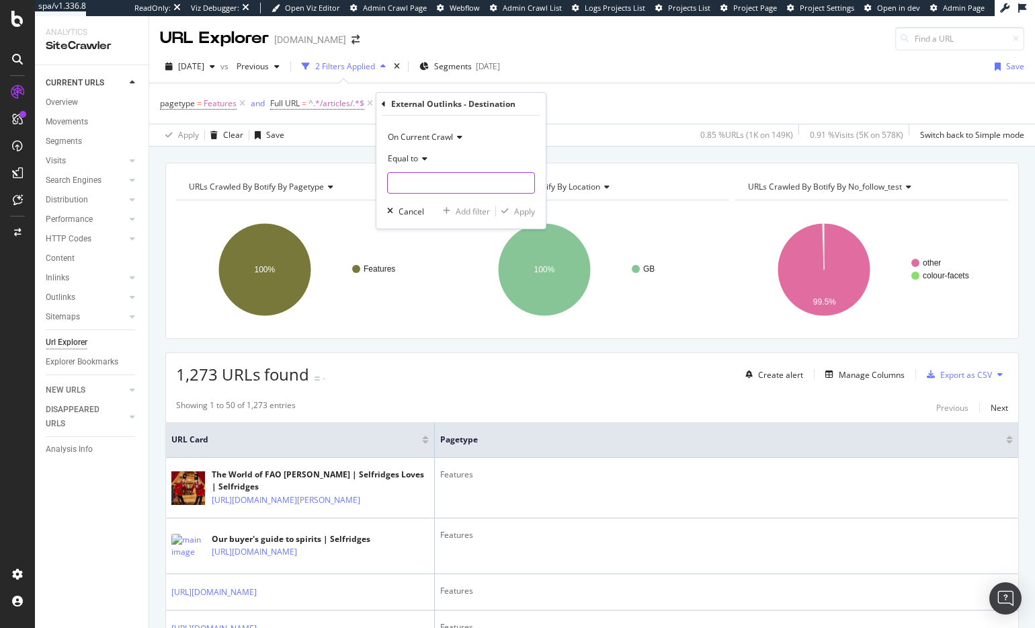
click at [419, 187] on input "text" at bounding box center [461, 183] width 147 height 22
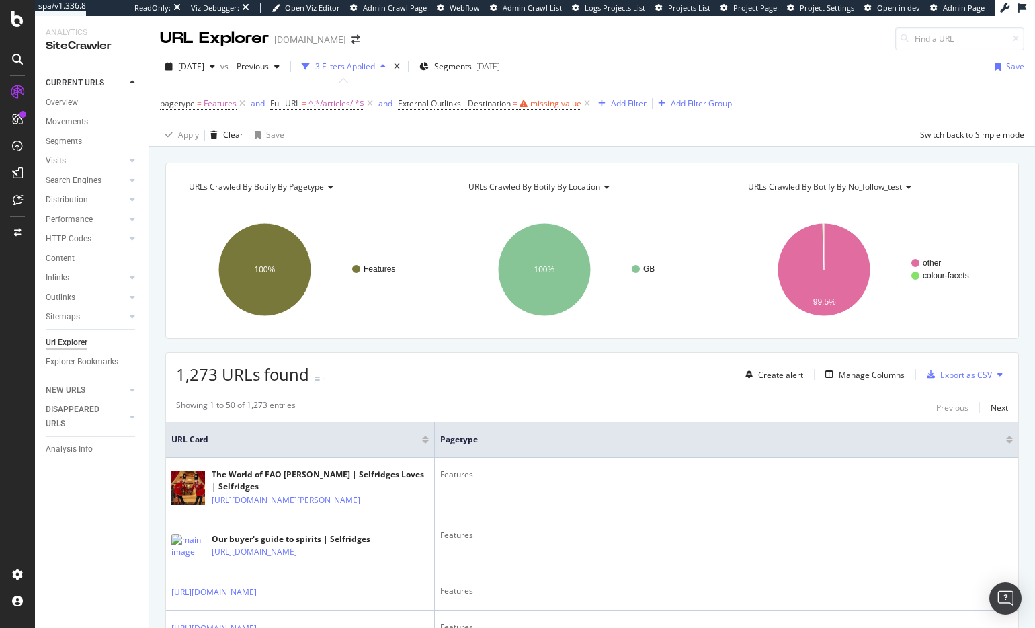
click at [349, 375] on div "1,273 URLs found - Create alert Manage Columns Export as CSV" at bounding box center [592, 369] width 852 height 33
click at [589, 106] on icon at bounding box center [586, 103] width 11 height 13
click at [839, 374] on div "Manage Columns" at bounding box center [872, 374] width 66 height 11
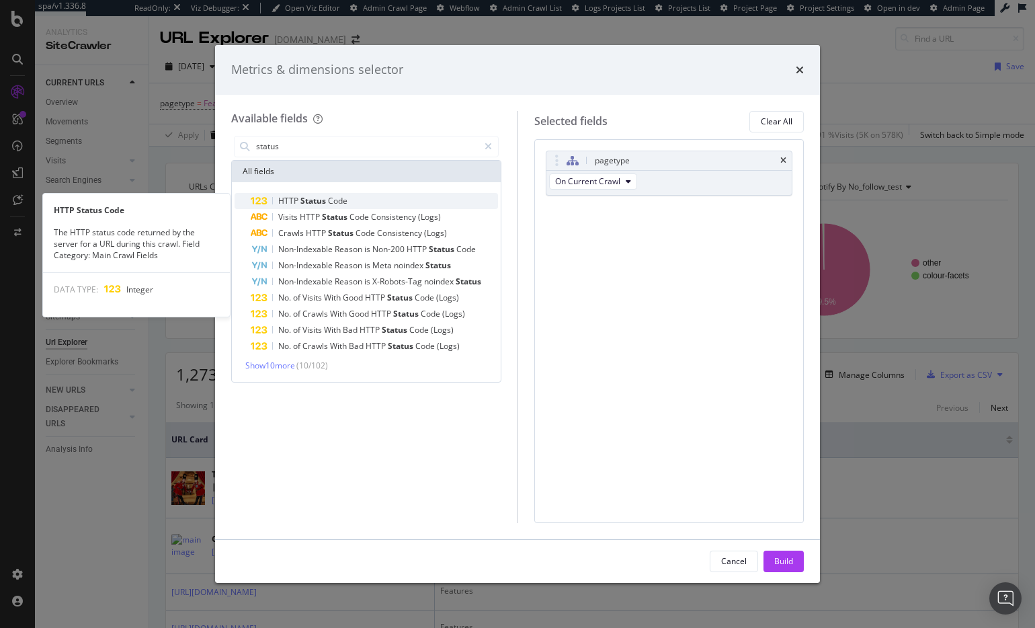
click at [370, 204] on div "HTTP Status Code" at bounding box center [374, 201] width 247 height 16
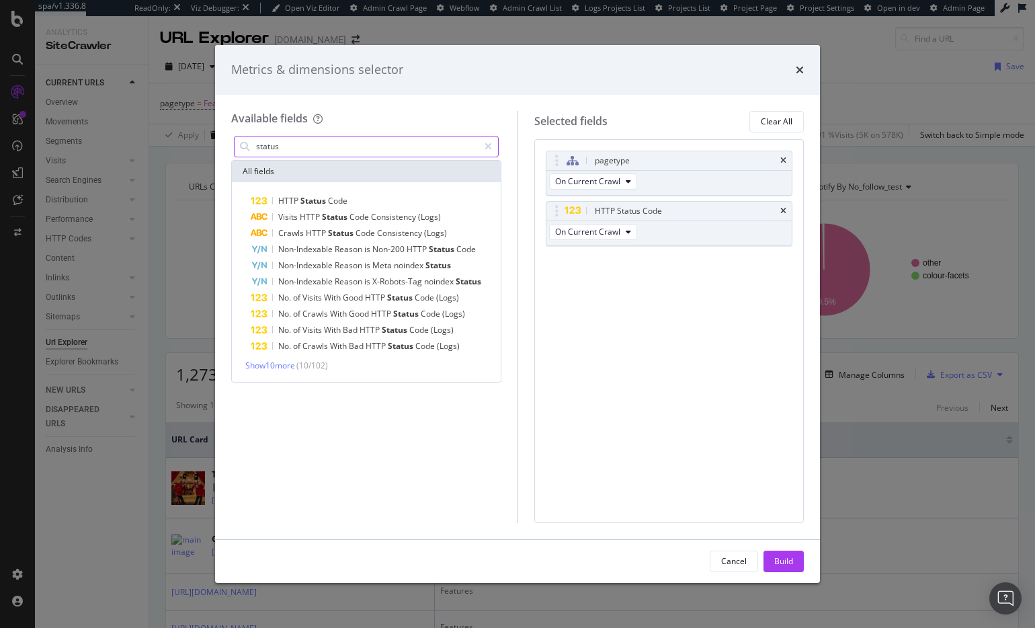
click at [354, 144] on input "status" at bounding box center [367, 146] width 224 height 20
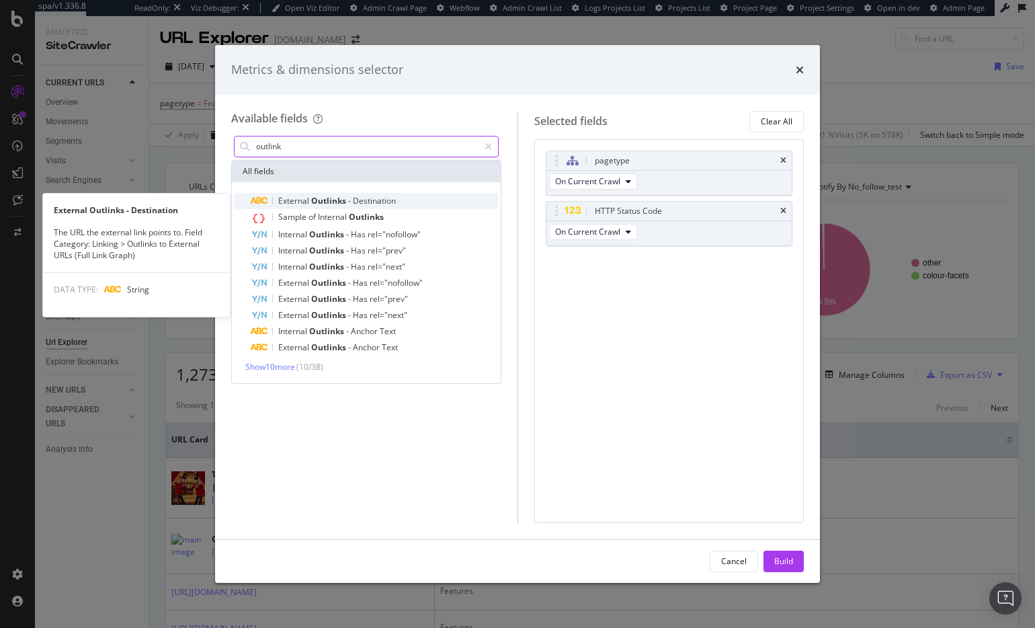
type input "outlink"
click at [374, 197] on span "Destination" at bounding box center [374, 200] width 43 height 11
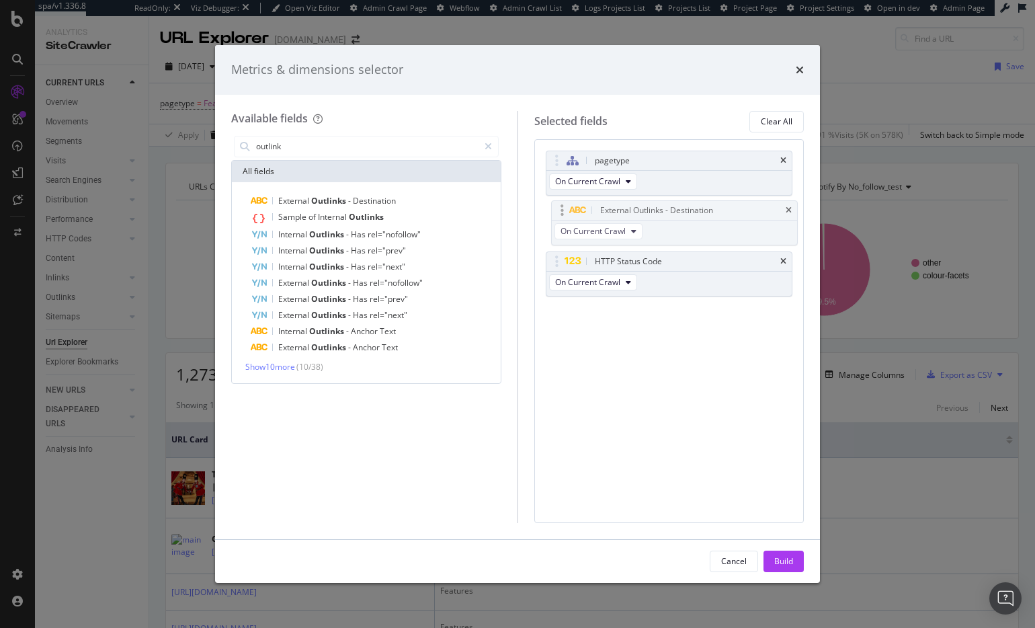
drag, startPoint x: 555, startPoint y: 259, endPoint x: 560, endPoint y: 208, distance: 51.4
click at [560, 208] on body "spa/v1.336.8 ReadOnly: Viz Debugger: Open Viz Editor Admin Crawl Page Webflow A…" at bounding box center [517, 314] width 1035 height 628
click at [797, 71] on icon "times" at bounding box center [800, 70] width 8 height 11
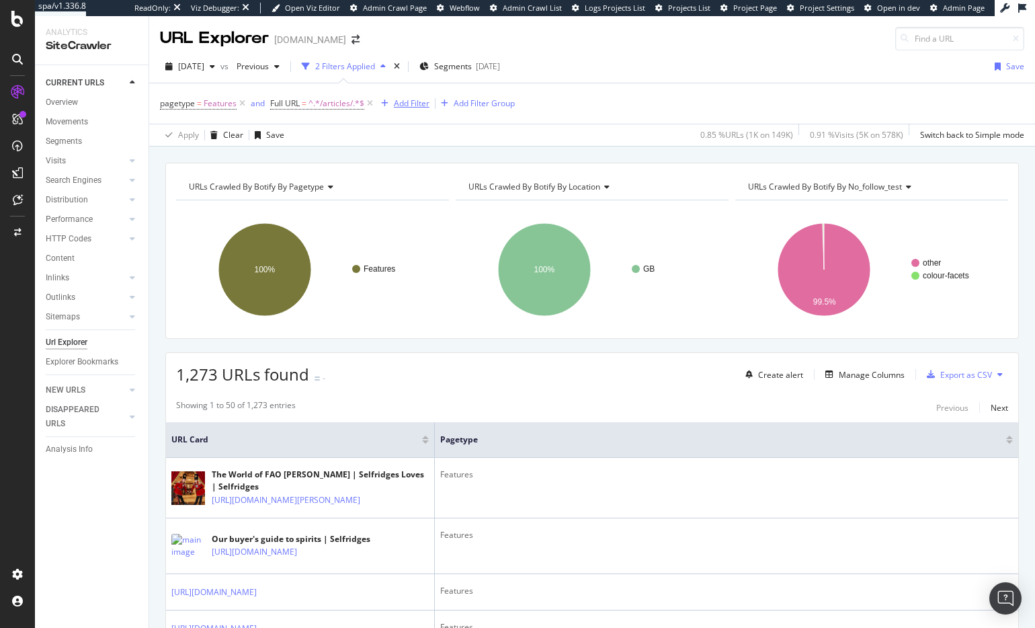
click at [417, 102] on div "Add Filter" at bounding box center [412, 102] width 36 height 11
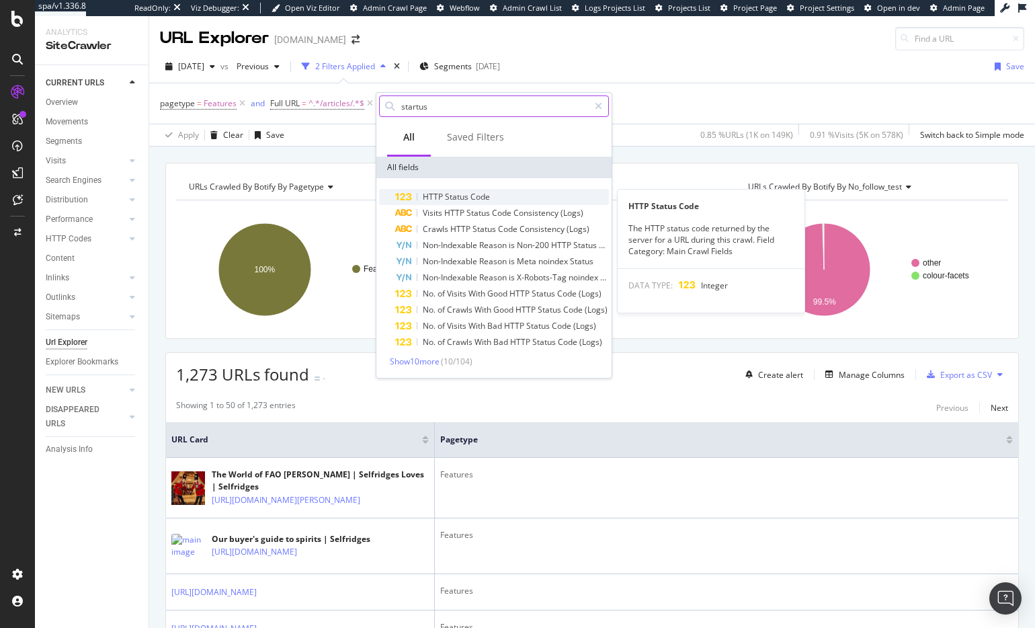
type input "startus"
click at [449, 192] on span "Status" at bounding box center [458, 196] width 26 height 11
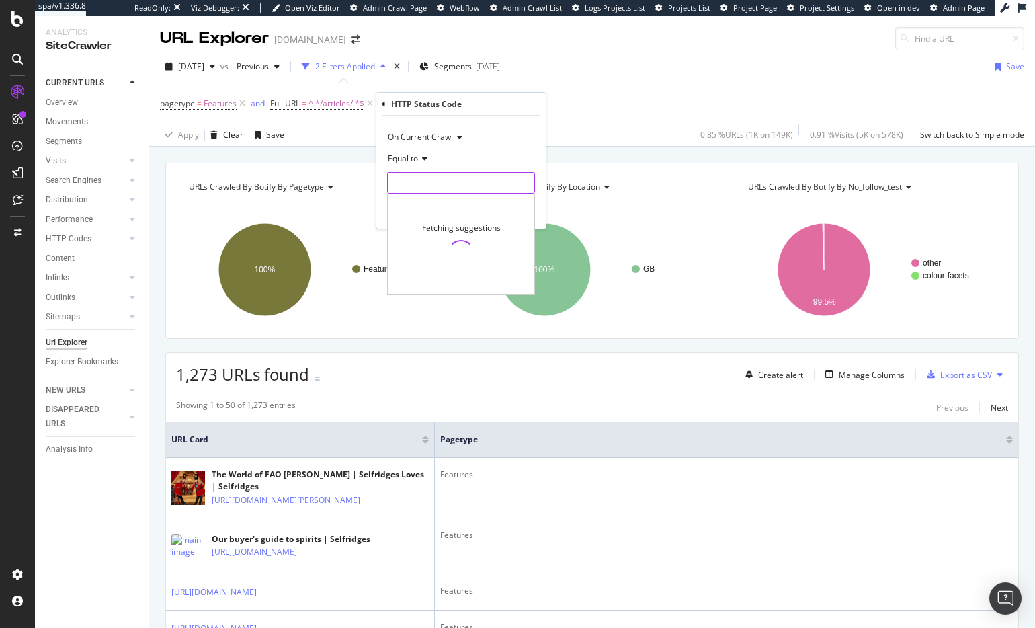
click at [450, 184] on input "number" at bounding box center [461, 183] width 148 height 22
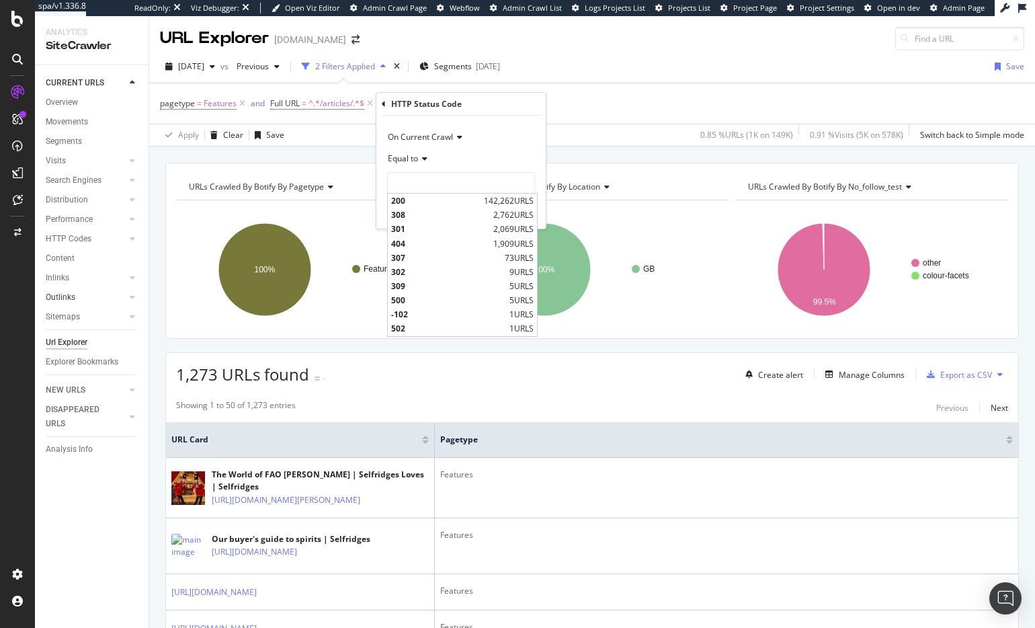
click at [76, 292] on link "Outlinks" at bounding box center [86, 297] width 80 height 14
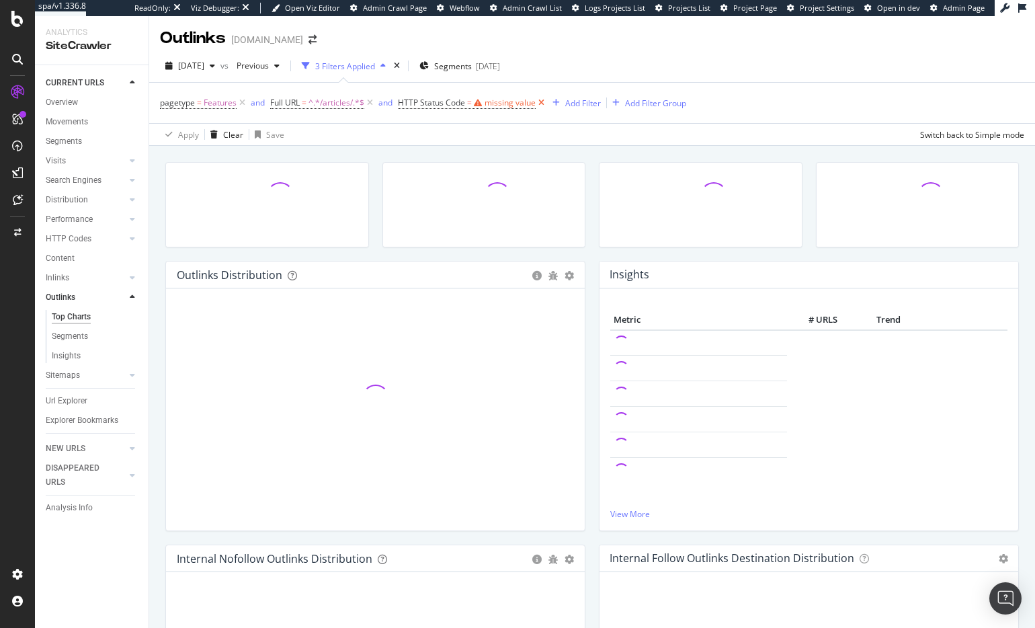
click at [545, 103] on icon at bounding box center [541, 102] width 11 height 13
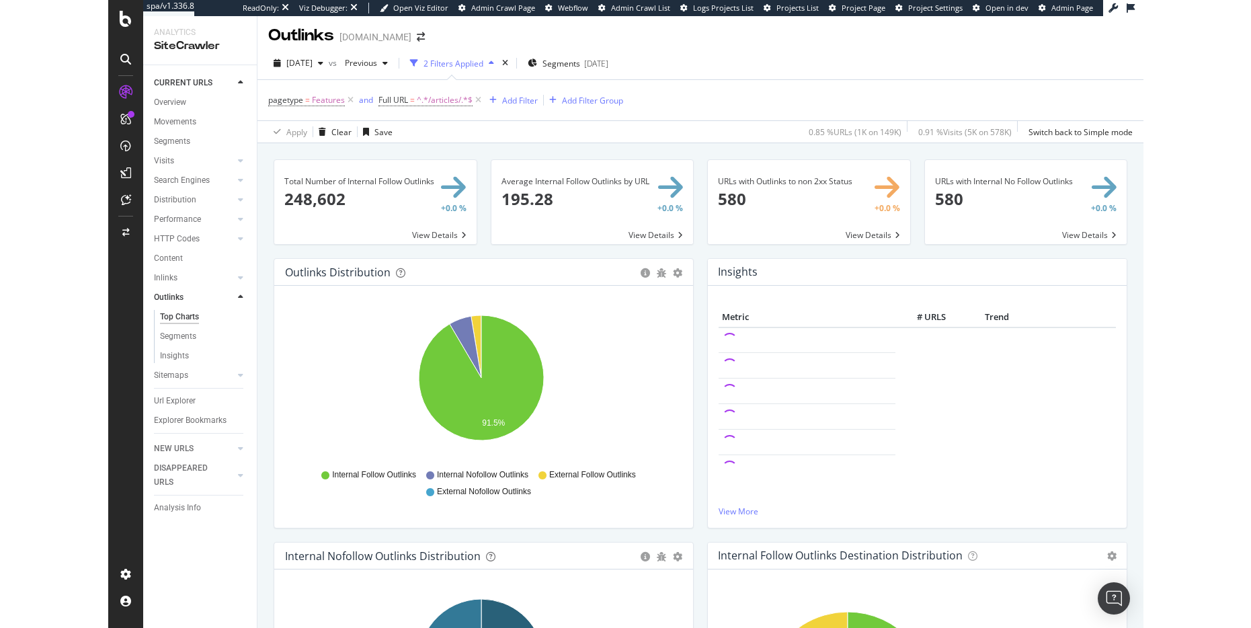
scroll to position [5, 0]
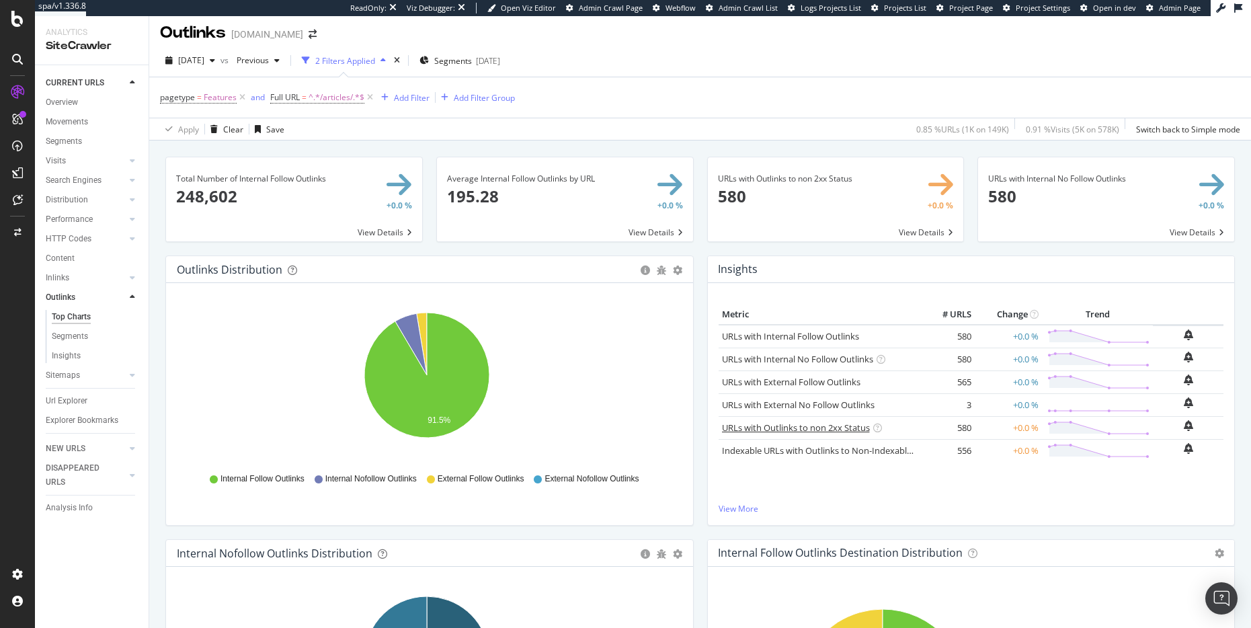
click at [826, 430] on link "URLs with Outlinks to non 2xx Status" at bounding box center [796, 427] width 148 height 12
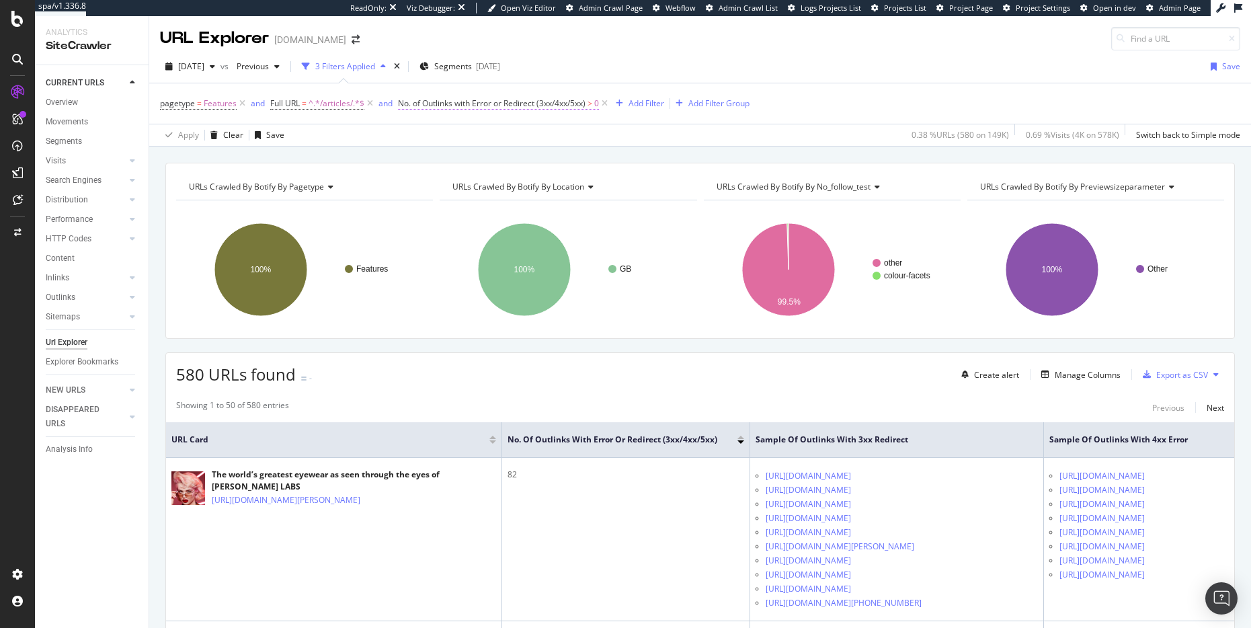
click at [536, 103] on span "No. of Outlinks with Error or Redirect (3xx/4xx/5xx)" at bounding box center [492, 102] width 188 height 11
click at [482, 157] on span "with Error or Redirect (3xx/4xx/5xx) (Total)" at bounding box center [489, 156] width 157 height 11
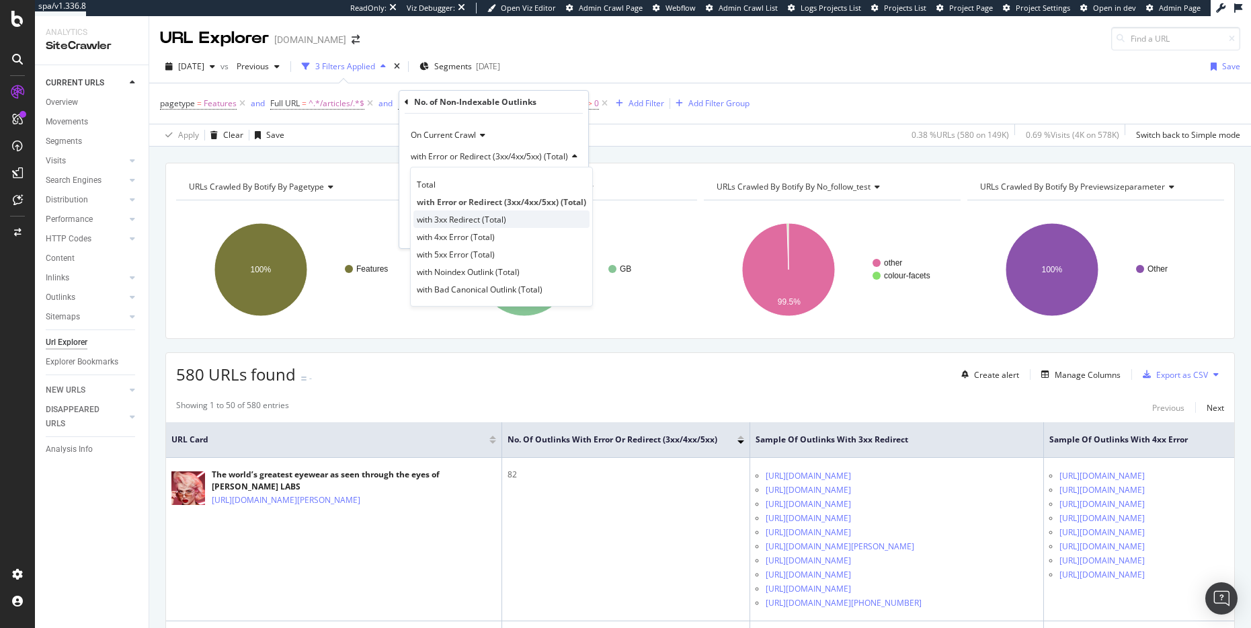
click at [483, 215] on span "with 3xx Redirect (Total)" at bounding box center [461, 219] width 89 height 11
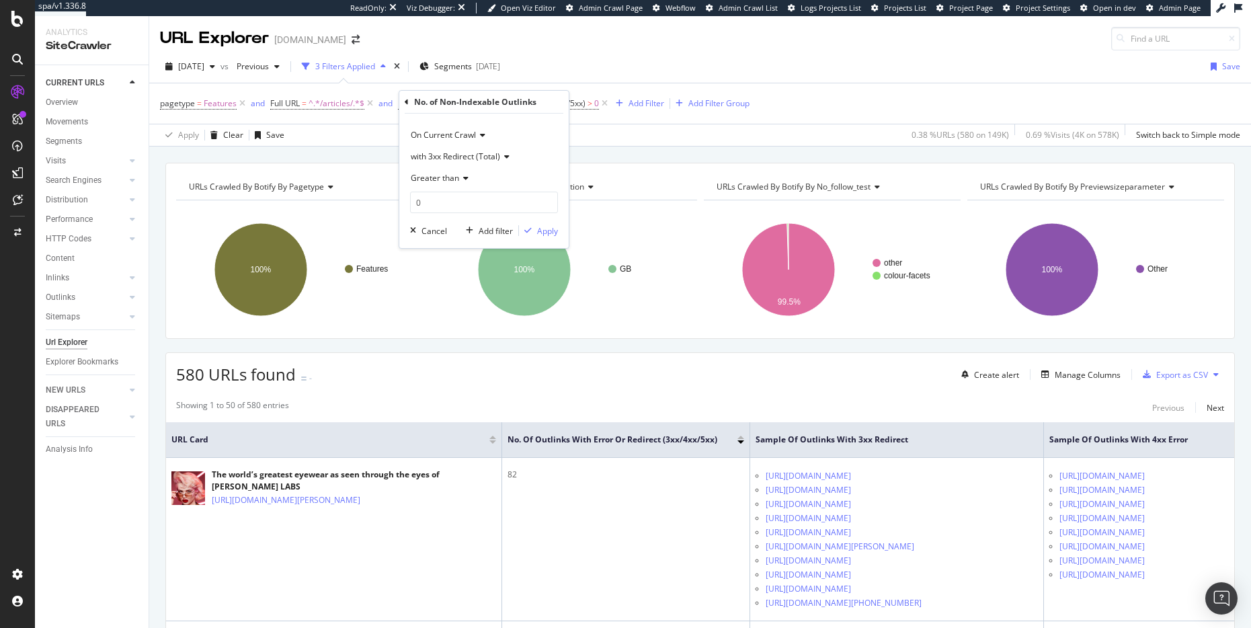
click at [487, 149] on div "with 3xx Redirect (Total)" at bounding box center [484, 157] width 148 height 22
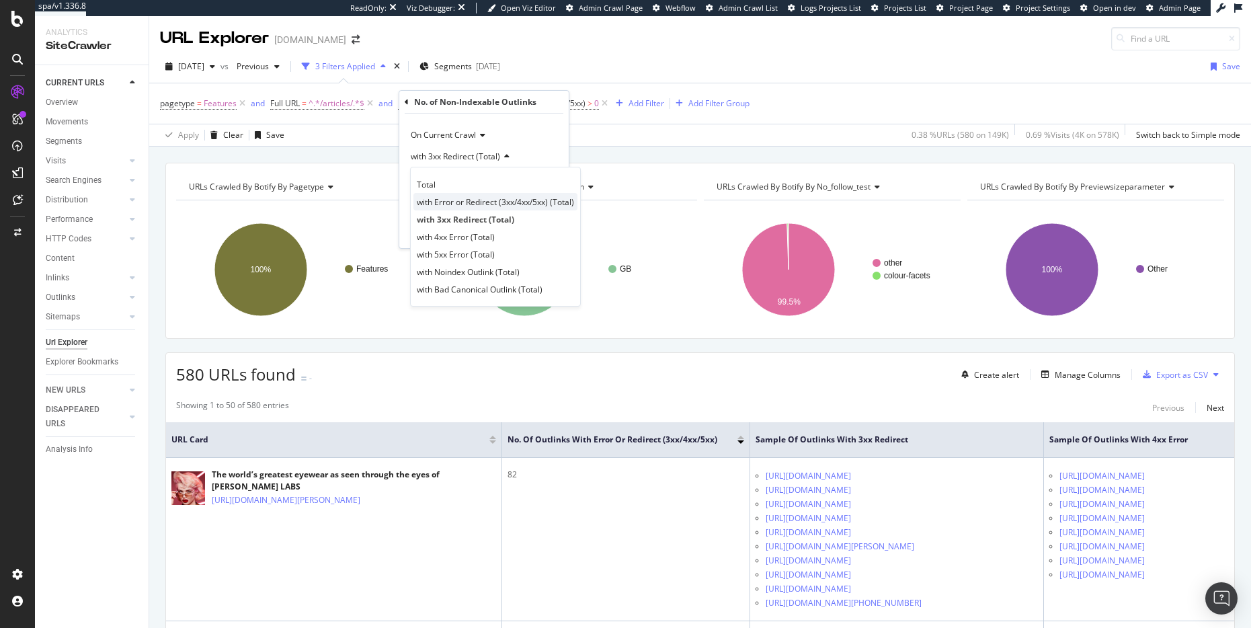
click at [510, 204] on span "with Error or Redirect (3xx/4xx/5xx) (Total)" at bounding box center [495, 201] width 157 height 11
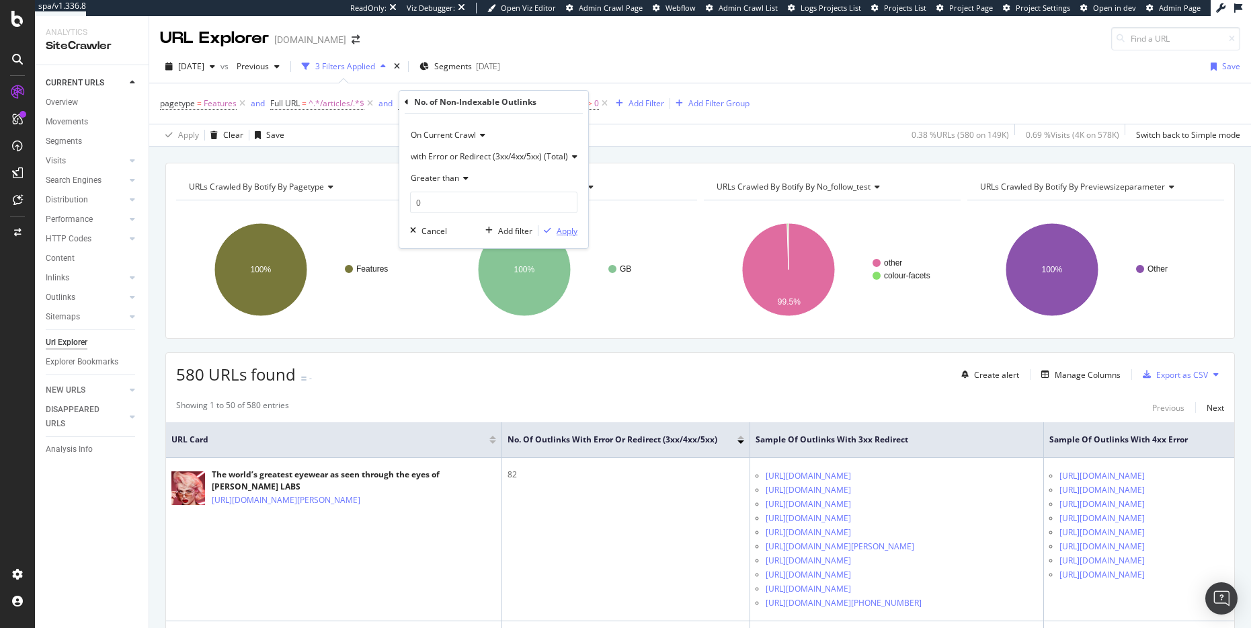
click at [565, 230] on div "Apply" at bounding box center [567, 230] width 21 height 11
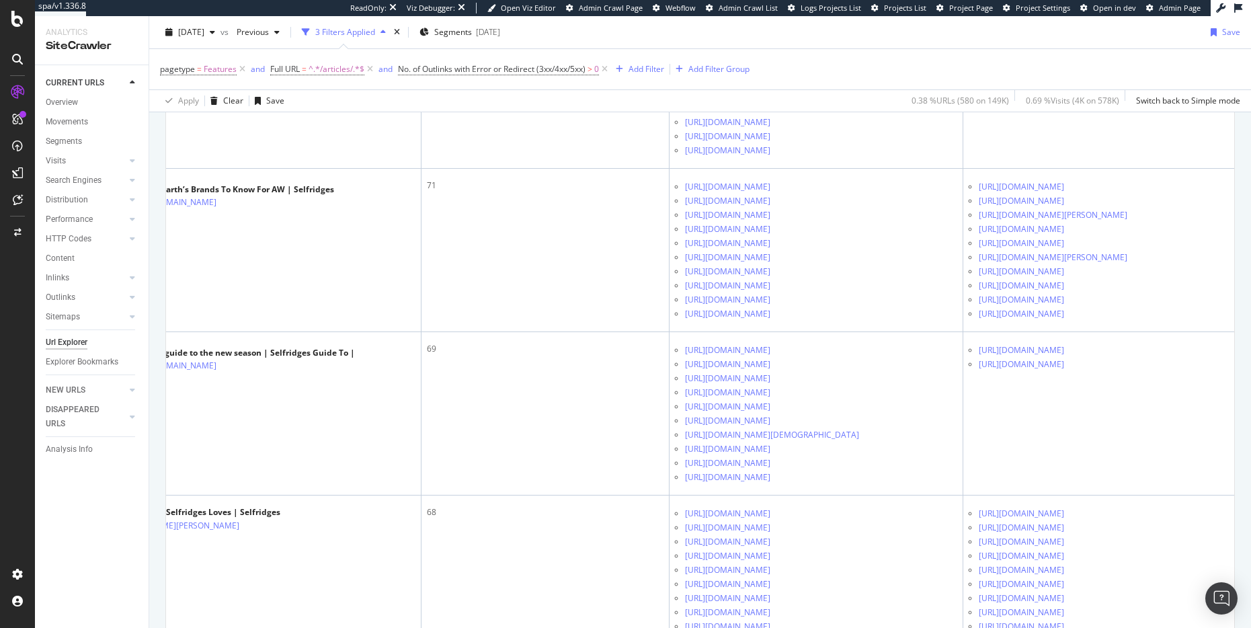
scroll to position [1168, 0]
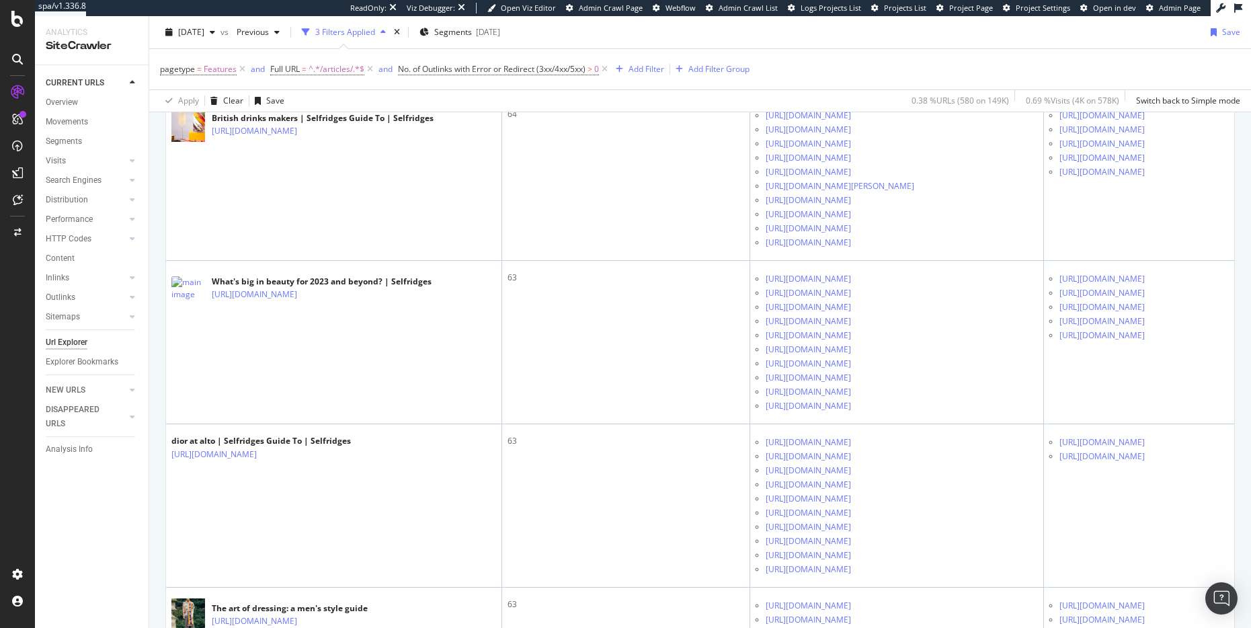
scroll to position [2136, 0]
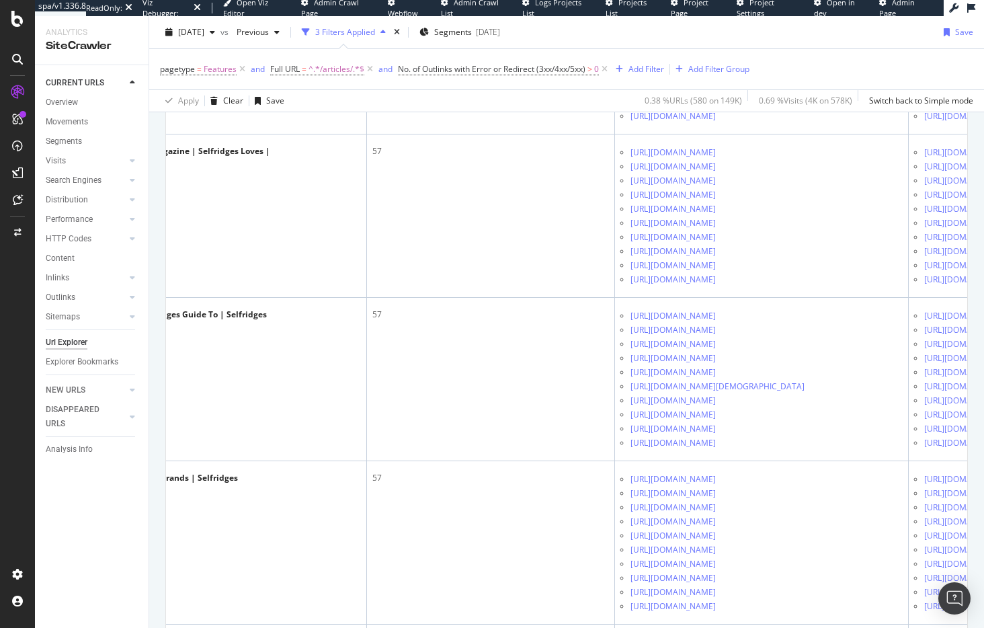
scroll to position [0, 134]
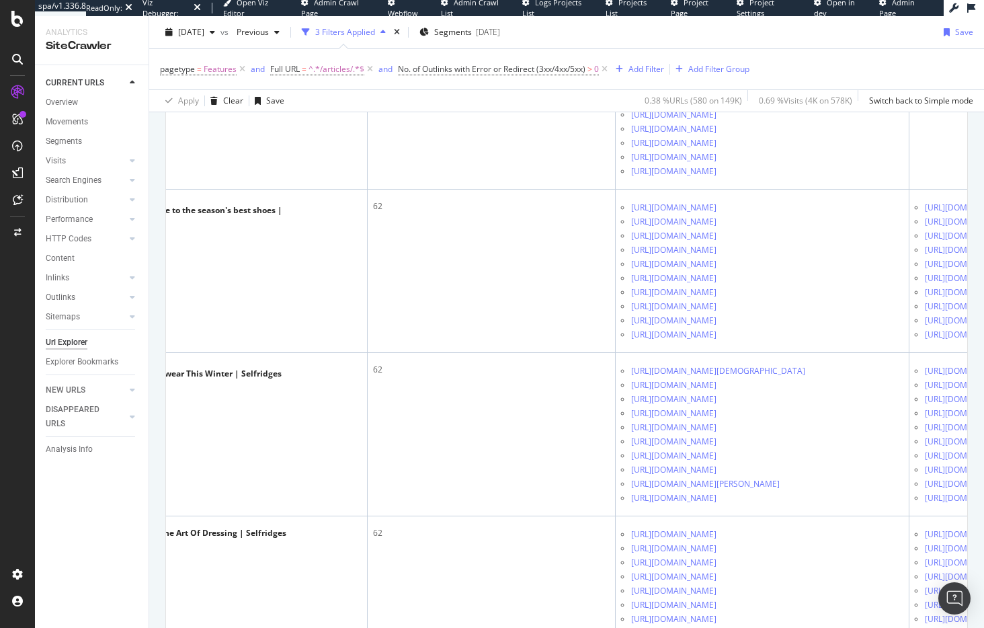
scroll to position [733, 0]
